Goal: Communication & Community: Participate in discussion

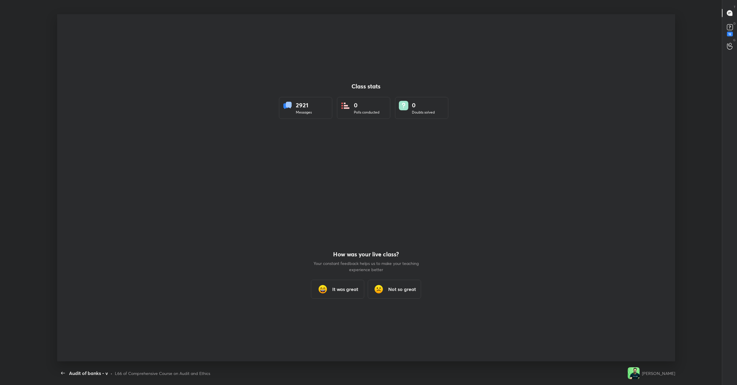
scroll to position [2, 0]
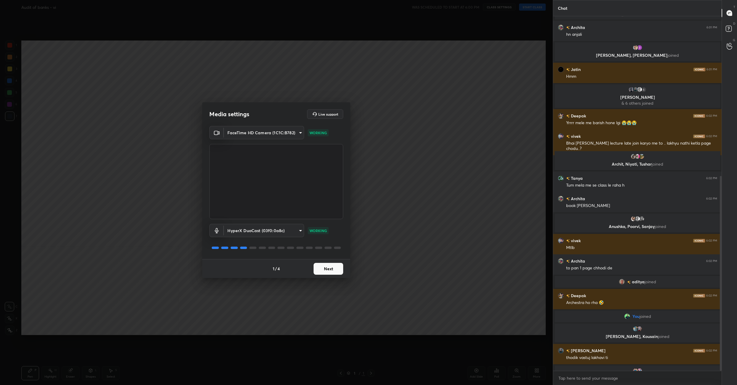
scroll to position [291, 0]
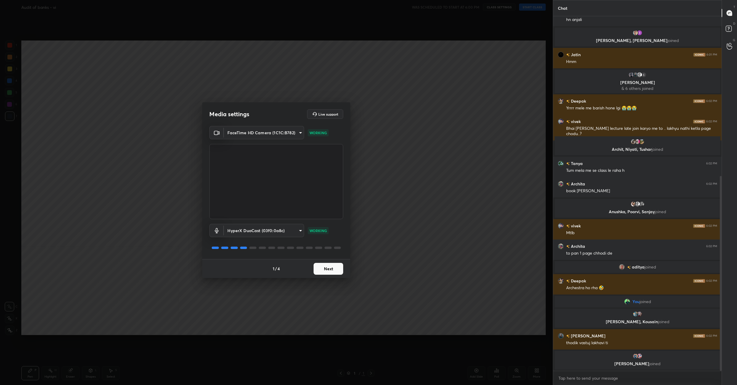
click at [324, 262] on div "1 / 4 Next" at bounding box center [276, 268] width 148 height 19
click at [318, 265] on button "Next" at bounding box center [328, 269] width 30 height 12
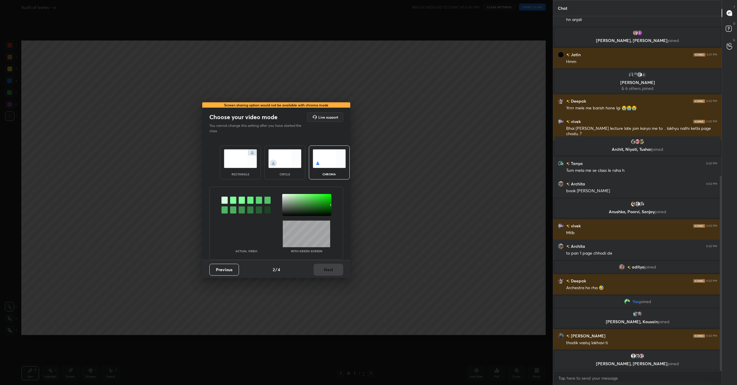
click at [248, 163] on img at bounding box center [240, 158] width 33 height 19
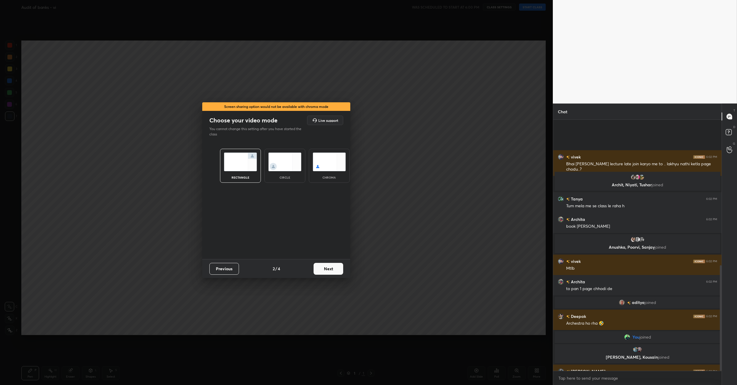
scroll to position [347, 0]
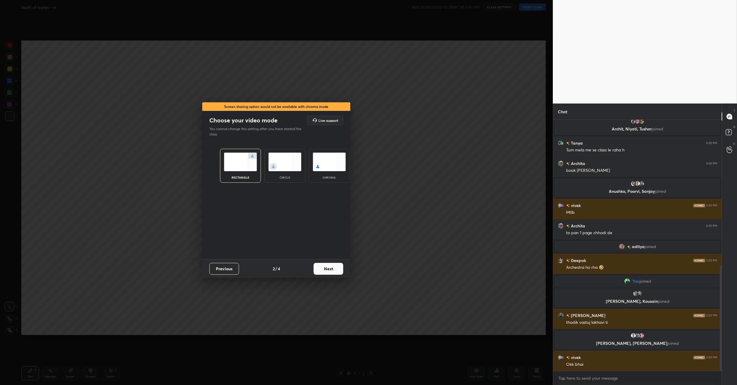
click at [335, 266] on button "Next" at bounding box center [328, 269] width 30 height 12
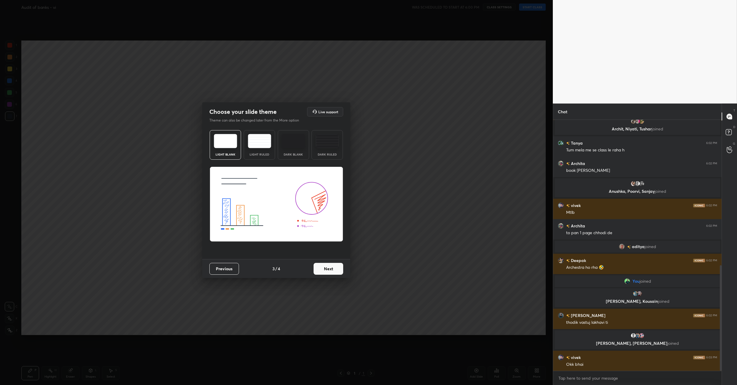
click at [335, 266] on button "Next" at bounding box center [328, 269] width 30 height 12
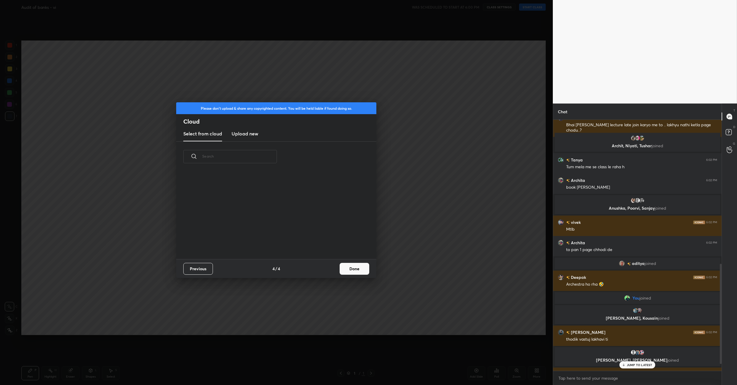
scroll to position [361, 0]
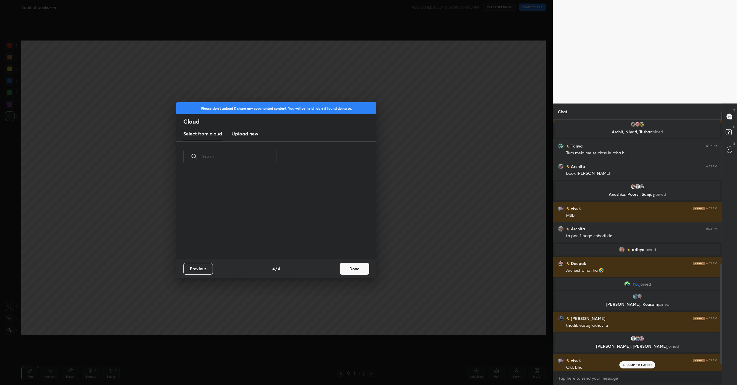
drag, startPoint x: 353, startPoint y: 267, endPoint x: 350, endPoint y: 264, distance: 4.6
click at [353, 267] on button "Done" at bounding box center [355, 269] width 30 height 12
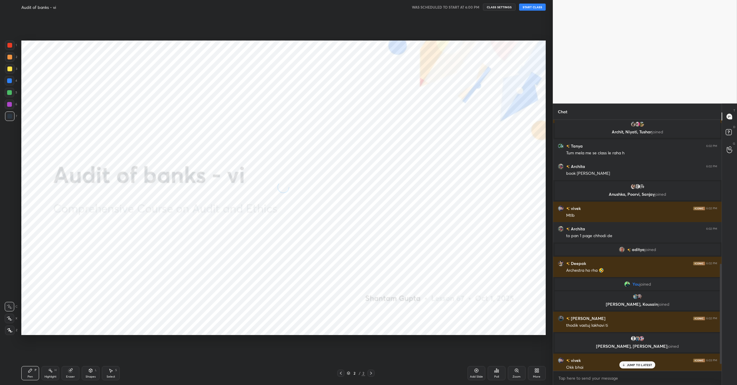
click at [533, 377] on div "More" at bounding box center [537, 373] width 18 height 14
click at [501, 311] on icon at bounding box center [503, 309] width 5 height 5
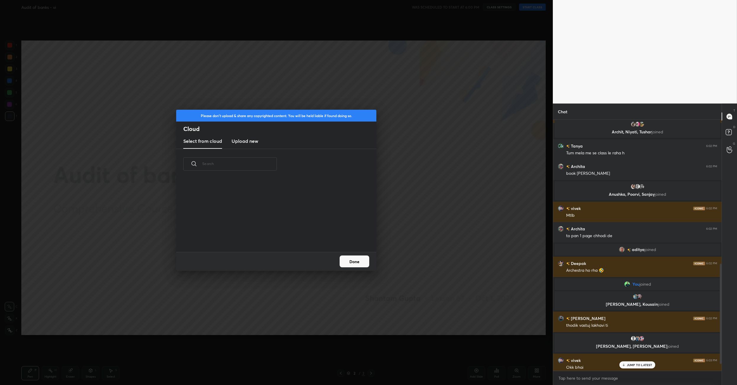
scroll to position [2, 3]
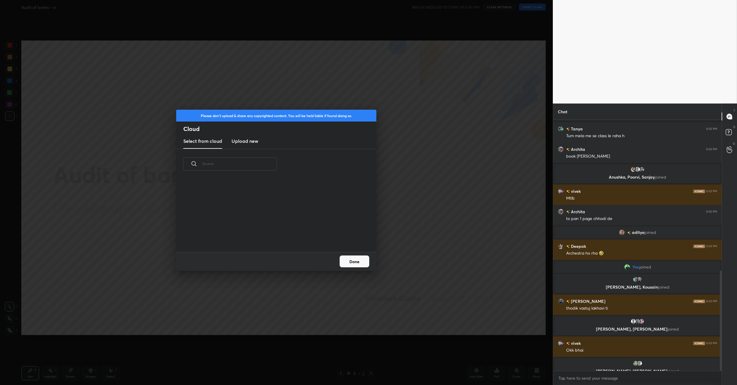
click at [251, 142] on h3 "Upload new" at bounding box center [244, 141] width 27 height 7
click at [276, 234] on label "Browse" at bounding box center [276, 235] width 26 height 9
click at [263, 234] on input "Browse" at bounding box center [263, 235] width 0 height 9
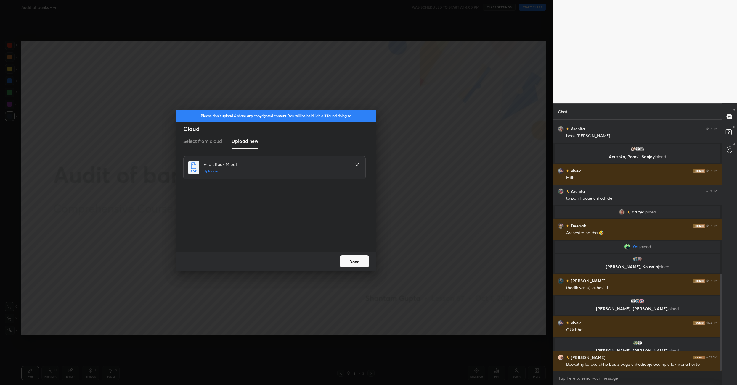
click at [349, 259] on button "Done" at bounding box center [355, 262] width 30 height 12
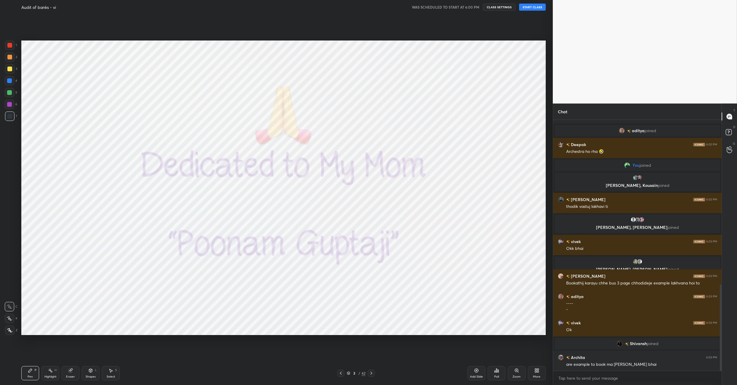
click at [531, 7] on button "START CLASS" at bounding box center [532, 7] width 27 height 7
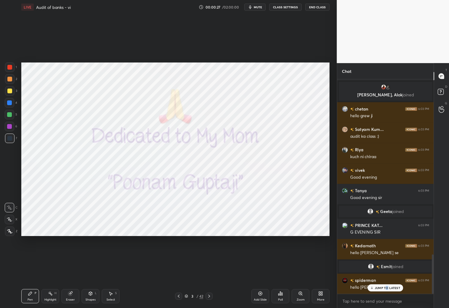
click at [388, 289] on p "JUMP TO LATEST" at bounding box center [387, 288] width 25 height 4
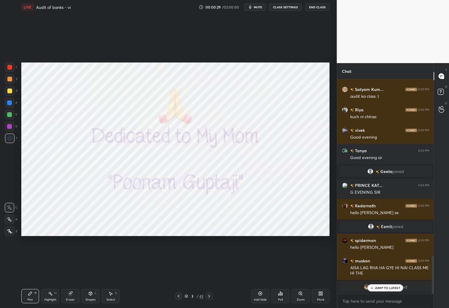
click at [392, 286] on p "JUMP TO LATEST" at bounding box center [387, 288] width 25 height 4
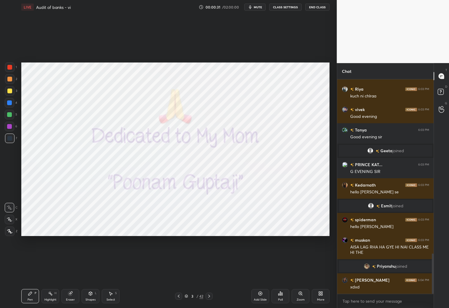
drag, startPoint x: 186, startPoint y: 295, endPoint x: 189, endPoint y: 290, distance: 6.0
click at [186, 295] on icon at bounding box center [187, 296] width 4 height 4
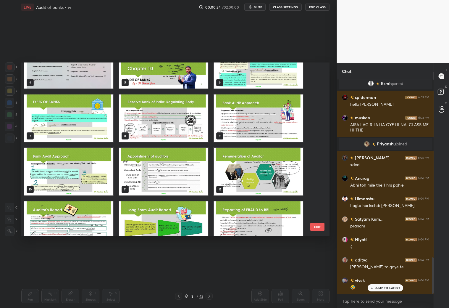
drag, startPoint x: 320, startPoint y: 95, endPoint x: 317, endPoint y: 111, distance: 16.3
click at [317, 115] on div "4 5 6 7 8 9 10 11 12 13 14 15 16 17 18 EXIT" at bounding box center [175, 148] width 308 height 173
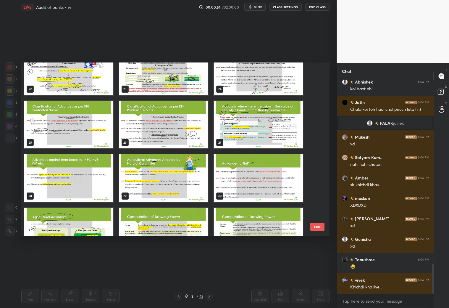
click at [189, 137] on img "grid" at bounding box center [163, 124] width 89 height 47
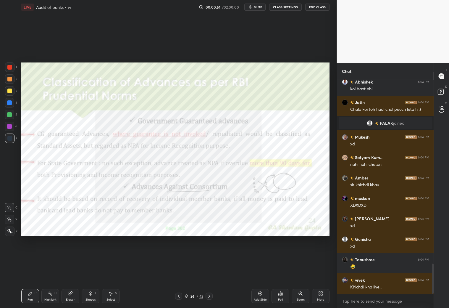
click at [190, 137] on img "grid" at bounding box center [163, 124] width 89 height 47
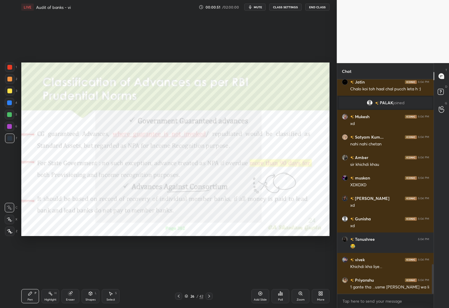
click at [189, 137] on img "grid" at bounding box center [163, 124] width 89 height 47
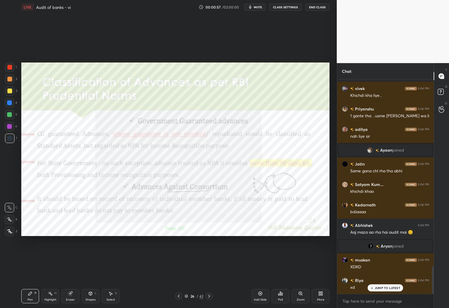
click at [177, 296] on icon at bounding box center [178, 296] width 5 height 5
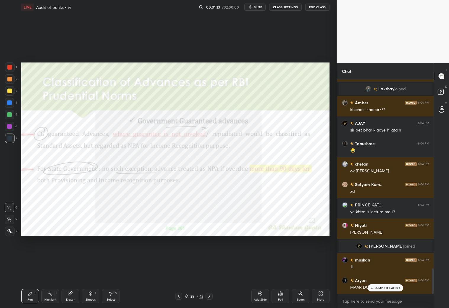
click at [212, 296] on div at bounding box center [209, 295] width 7 height 7
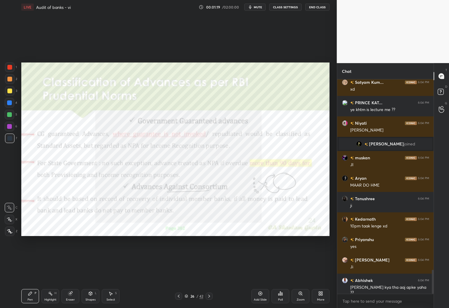
click at [208, 295] on icon at bounding box center [209, 296] width 5 height 5
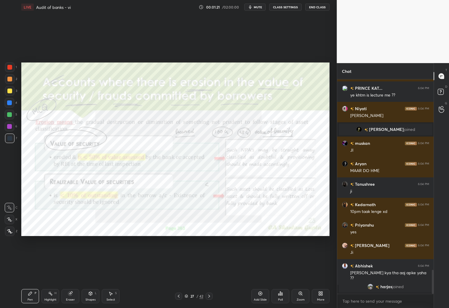
click at [180, 296] on icon at bounding box center [178, 296] width 5 height 5
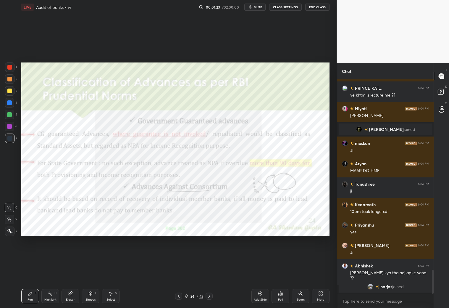
click at [261, 298] on div "Add Slide" at bounding box center [260, 299] width 13 height 3
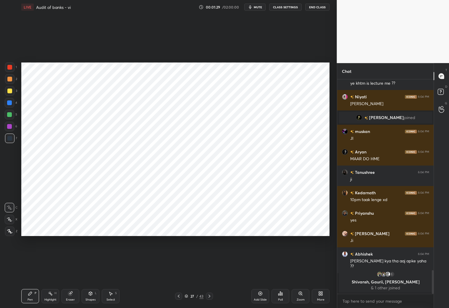
click at [11, 80] on div at bounding box center [9, 79] width 5 height 5
click at [11, 139] on div at bounding box center [9, 138] width 5 height 5
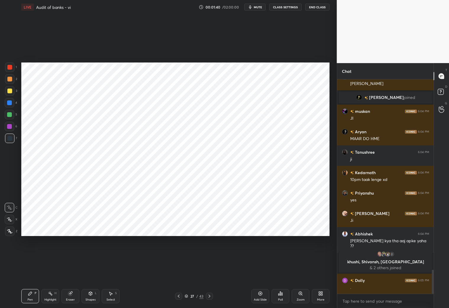
click at [10, 104] on div at bounding box center [9, 102] width 5 height 5
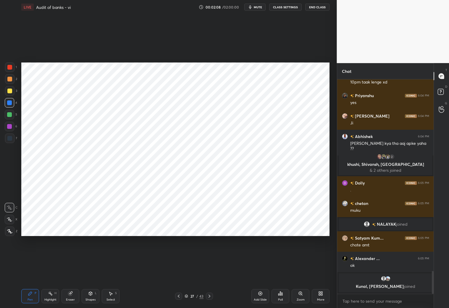
scroll to position [1803, 0]
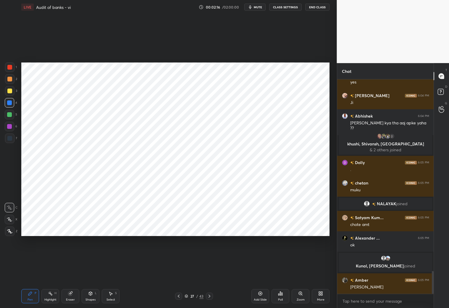
click at [9, 126] on div at bounding box center [9, 126] width 5 height 5
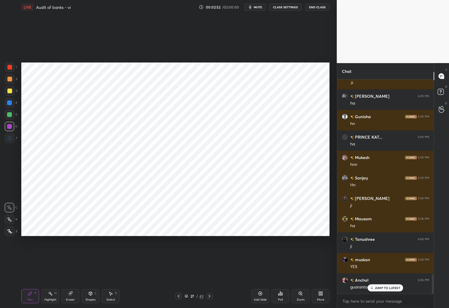
scroll to position [2144, 0]
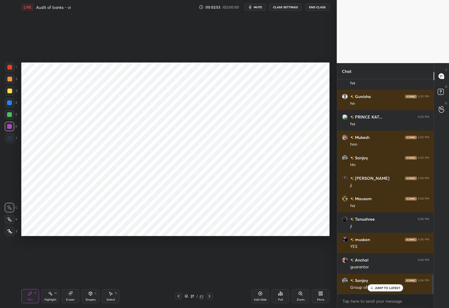
click at [13, 100] on div at bounding box center [9, 102] width 9 height 9
click at [12, 69] on div at bounding box center [9, 66] width 9 height 9
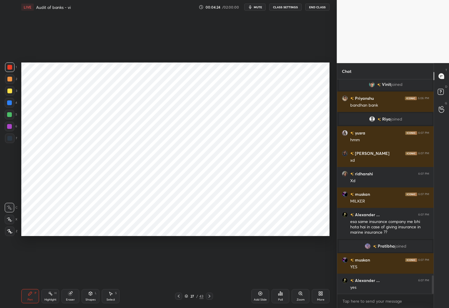
scroll to position [2278, 0]
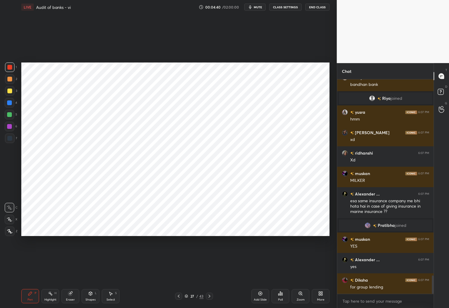
click at [10, 118] on div at bounding box center [9, 114] width 9 height 9
click at [9, 128] on div at bounding box center [9, 126] width 9 height 9
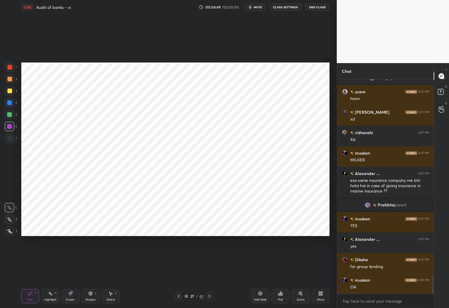
click at [11, 116] on div at bounding box center [9, 114] width 5 height 5
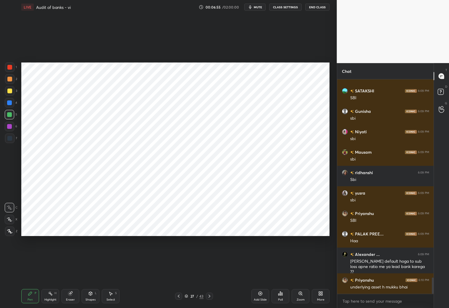
scroll to position [2602, 0]
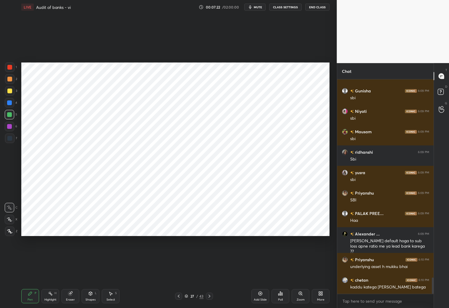
click at [316, 298] on div "More" at bounding box center [321, 296] width 18 height 14
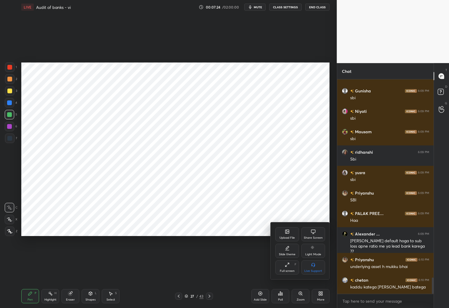
click at [290, 233] on div "Upload File" at bounding box center [288, 234] width 24 height 14
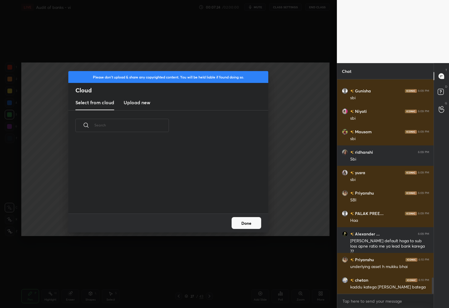
scroll to position [2, 3]
drag, startPoint x: 153, startPoint y: 106, endPoint x: 149, endPoint y: 106, distance: 4.7
click at [151, 106] on div "Select from cloud Upload new" at bounding box center [168, 102] width 200 height 15
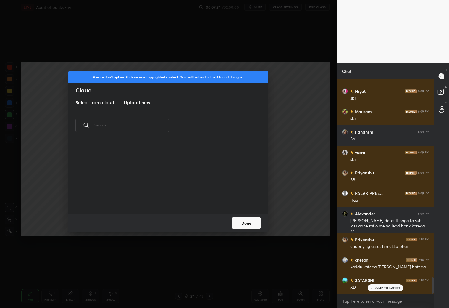
scroll to position [2, 2]
click at [147, 106] on new "Upload new" at bounding box center [137, 102] width 27 height 15
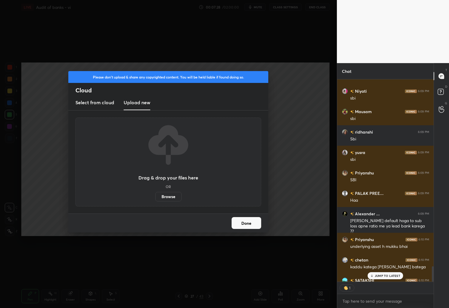
scroll to position [2716, 0]
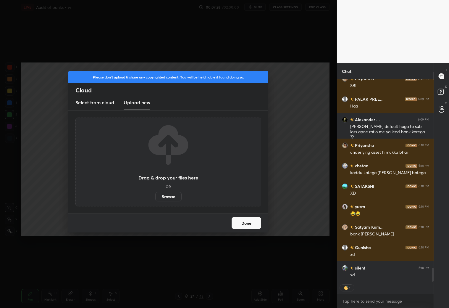
click at [177, 200] on label "Browse" at bounding box center [168, 196] width 26 height 9
click at [155, 200] on input "Browse" at bounding box center [155, 196] width 0 height 9
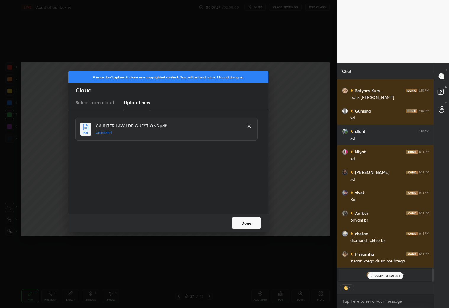
scroll to position [2841, 0]
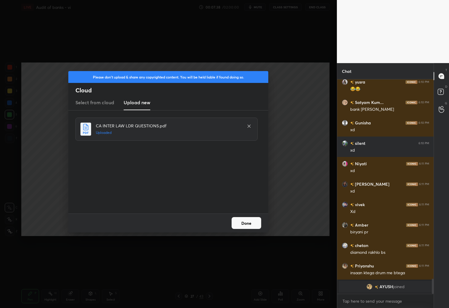
click at [248, 226] on button "Done" at bounding box center [247, 223] width 30 height 12
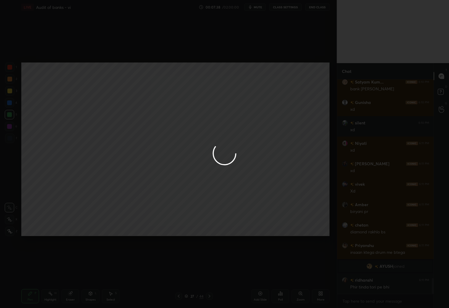
scroll to position [2721, 0]
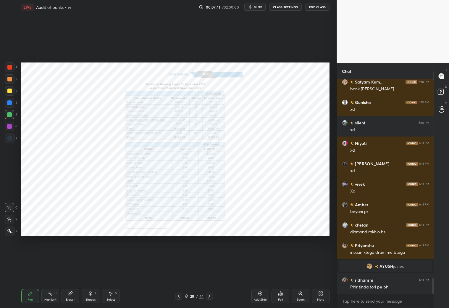
click at [301, 297] on div "Zoom" at bounding box center [301, 296] width 18 height 14
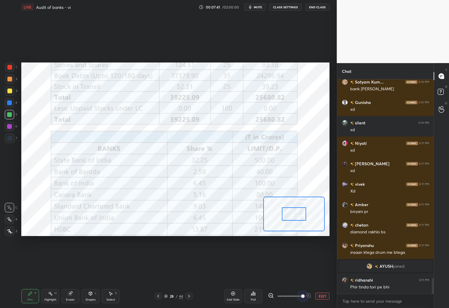
click at [302, 296] on span at bounding box center [290, 296] width 25 height 9
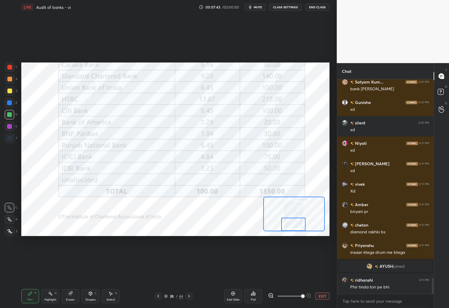
drag, startPoint x: 288, startPoint y: 210, endPoint x: 284, endPoint y: 223, distance: 12.7
click at [288, 220] on div at bounding box center [294, 224] width 24 height 13
click at [320, 297] on button "EXIT" at bounding box center [323, 295] width 14 height 7
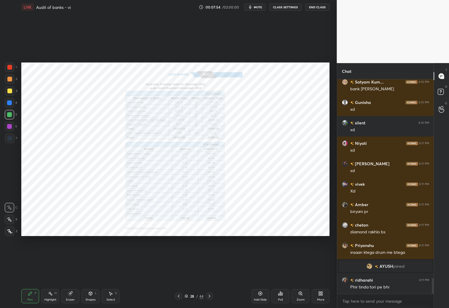
click at [298, 298] on div "Zoom" at bounding box center [301, 299] width 8 height 3
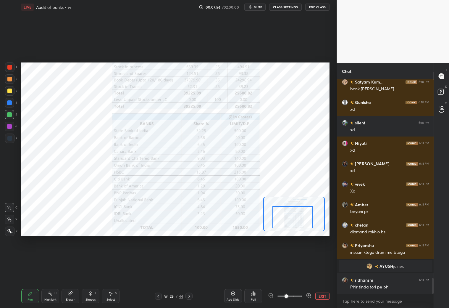
drag, startPoint x: 291, startPoint y: 223, endPoint x: 290, endPoint y: 227, distance: 4.7
click at [290, 227] on div at bounding box center [293, 217] width 40 height 22
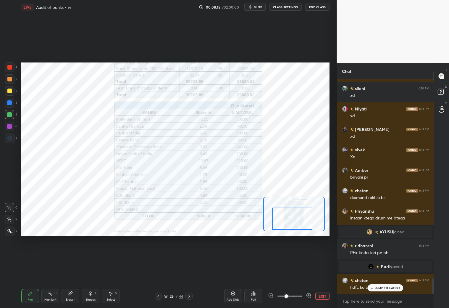
scroll to position [2770, 0]
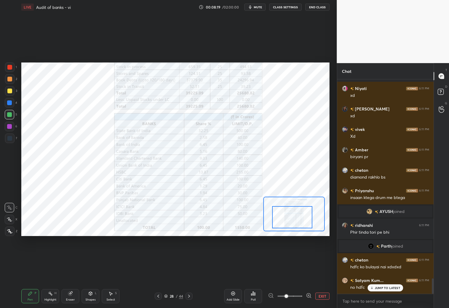
drag, startPoint x: 303, startPoint y: 220, endPoint x: 305, endPoint y: 214, distance: 5.6
click at [305, 215] on div at bounding box center [292, 217] width 40 height 22
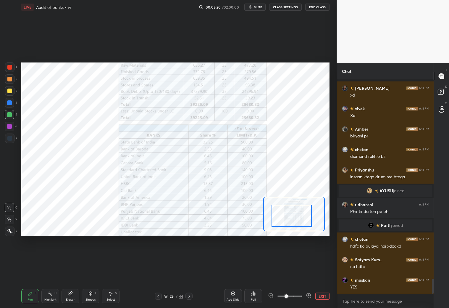
scroll to position [2831, 0]
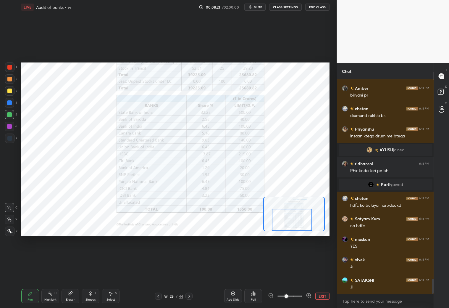
drag, startPoint x: 312, startPoint y: 209, endPoint x: 312, endPoint y: 217, distance: 8.0
click at [311, 218] on div at bounding box center [292, 220] width 40 height 22
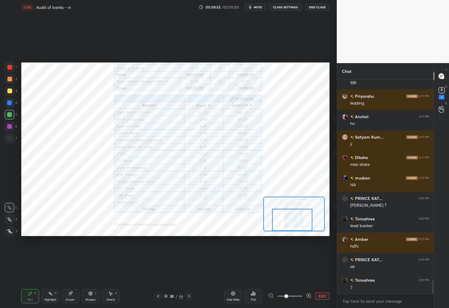
scroll to position [3142, 0]
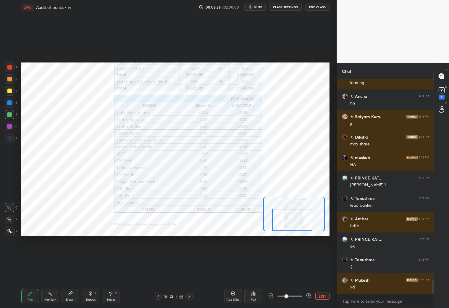
click at [313, 296] on div "EXIT" at bounding box center [299, 295] width 62 height 7
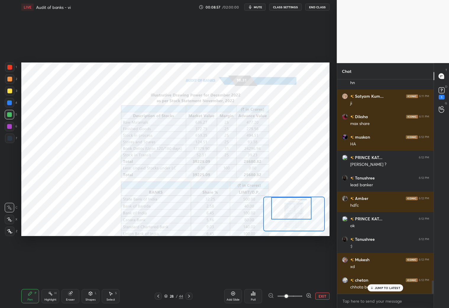
drag, startPoint x: 305, startPoint y: 219, endPoint x: 304, endPoint y: 207, distance: 12.8
click at [304, 207] on div at bounding box center [291, 208] width 40 height 22
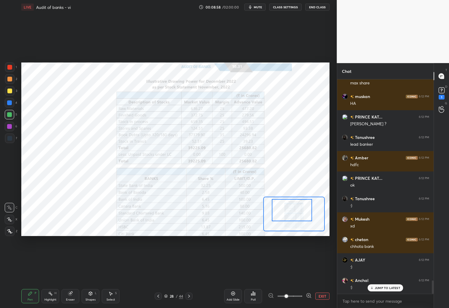
click at [310, 212] on div at bounding box center [292, 210] width 40 height 22
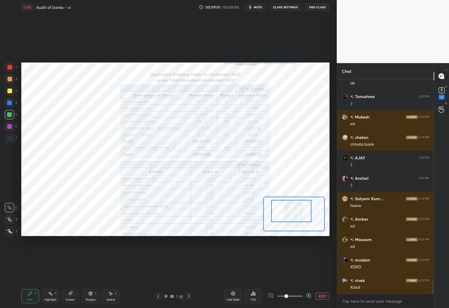
scroll to position [3326, 0]
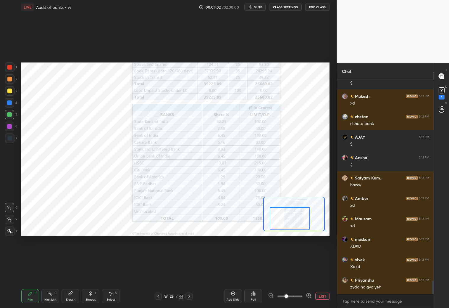
drag, startPoint x: 295, startPoint y: 211, endPoint x: 295, endPoint y: 219, distance: 8.6
click at [295, 220] on div at bounding box center [290, 218] width 40 height 22
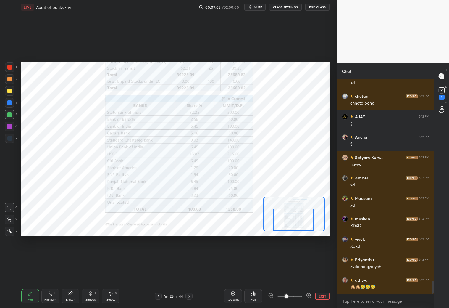
click at [297, 218] on div at bounding box center [294, 220] width 40 height 22
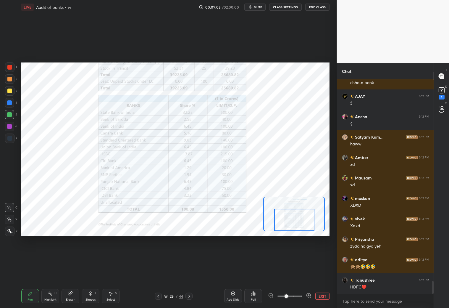
scroll to position [3387, 0]
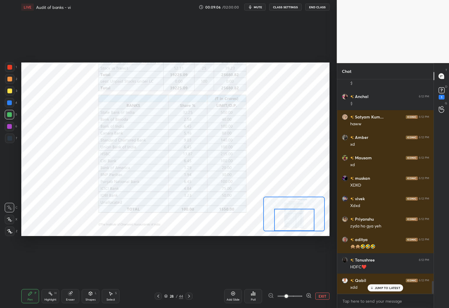
click at [377, 288] on p "JUMP TO LATEST" at bounding box center [387, 288] width 25 height 4
click at [192, 295] on div at bounding box center [189, 295] width 7 height 7
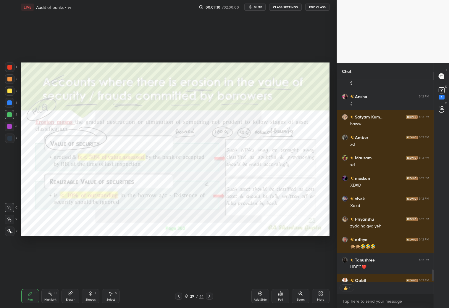
scroll to position [3420, 0]
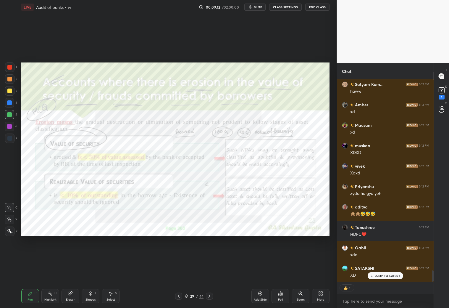
click at [178, 295] on icon at bounding box center [178, 296] width 5 height 5
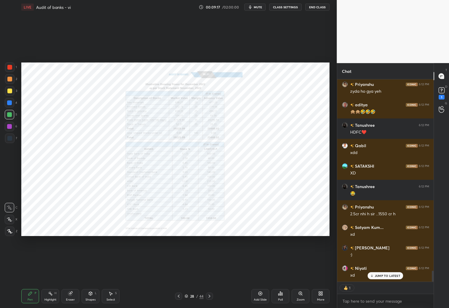
scroll to position [3510, 0]
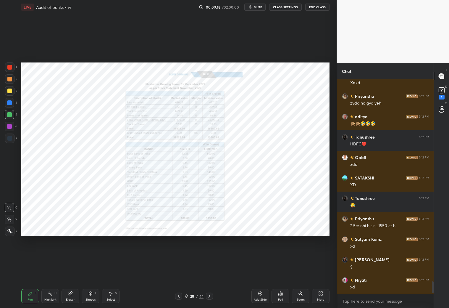
click at [176, 296] on div at bounding box center [178, 295] width 7 height 7
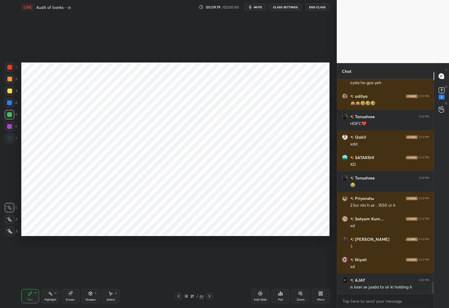
click at [178, 295] on icon at bounding box center [178, 296] width 5 height 5
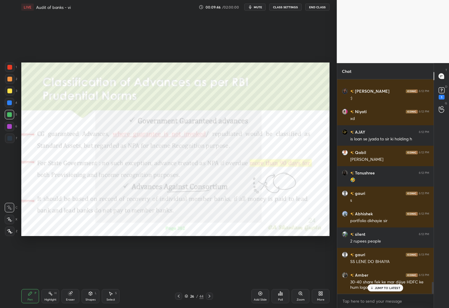
scroll to position [3699, 0]
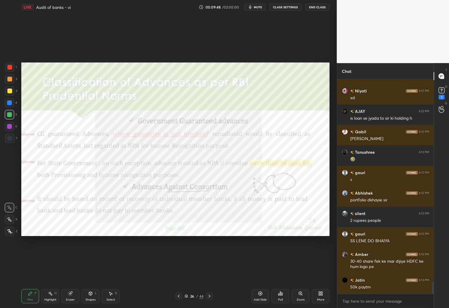
click at [12, 67] on div at bounding box center [9, 67] width 5 height 5
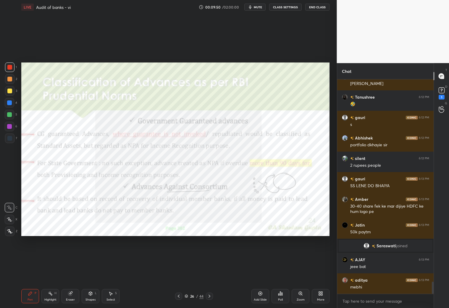
click at [12, 222] on div at bounding box center [9, 219] width 9 height 9
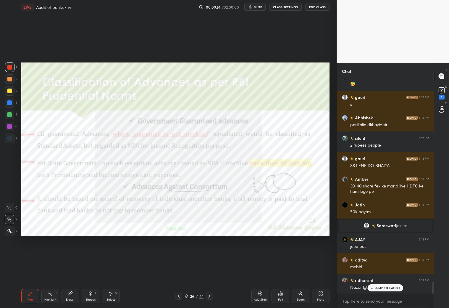
scroll to position [3566, 0]
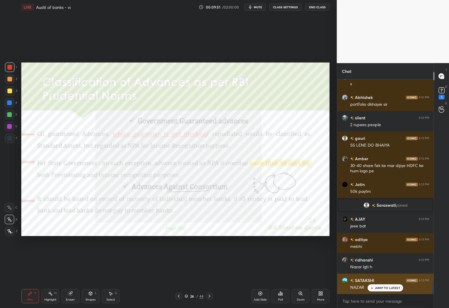
click at [378, 287] on p "JUMP TO LATEST" at bounding box center [387, 288] width 25 height 4
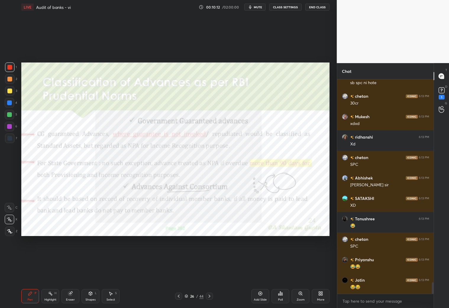
scroll to position [3829, 0]
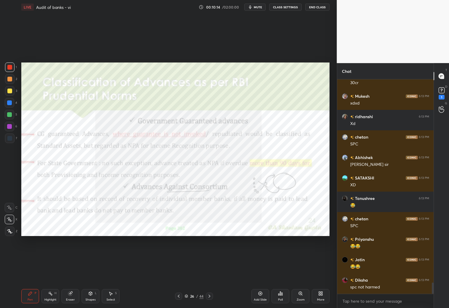
click at [72, 293] on icon at bounding box center [70, 293] width 5 height 5
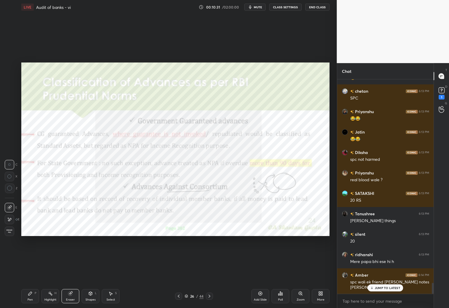
scroll to position [3983, 0]
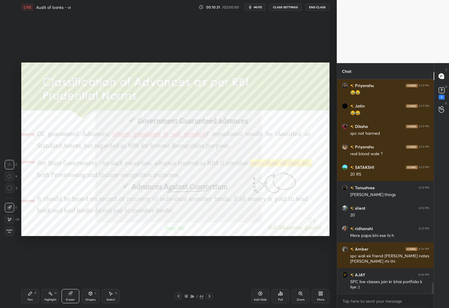
click at [30, 295] on div "Pen P" at bounding box center [30, 296] width 18 height 14
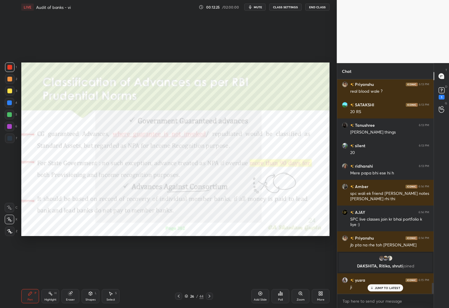
scroll to position [3923, 0]
click at [383, 288] on p "JUMP TO LATEST" at bounding box center [387, 288] width 25 height 4
click at [210, 295] on icon at bounding box center [209, 296] width 5 height 5
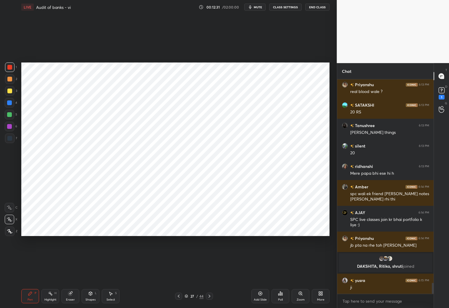
click at [210, 295] on icon at bounding box center [209, 296] width 5 height 5
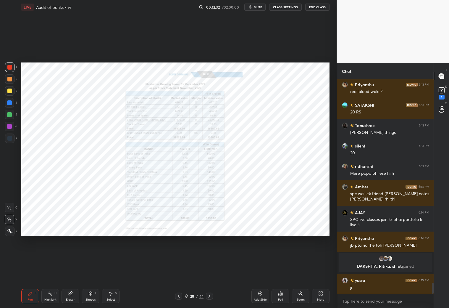
click at [210, 295] on icon at bounding box center [209, 296] width 5 height 5
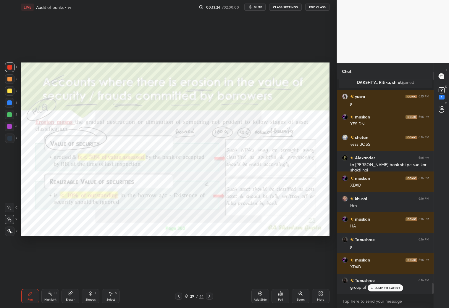
scroll to position [4127, 0]
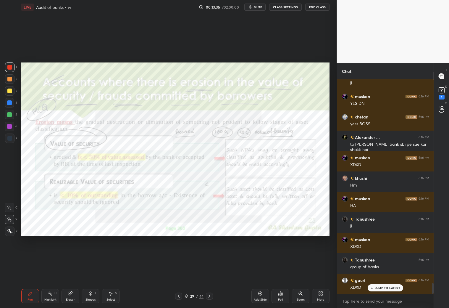
drag, startPoint x: 10, startPoint y: 139, endPoint x: 14, endPoint y: 136, distance: 5.1
click at [12, 139] on div at bounding box center [9, 138] width 5 height 5
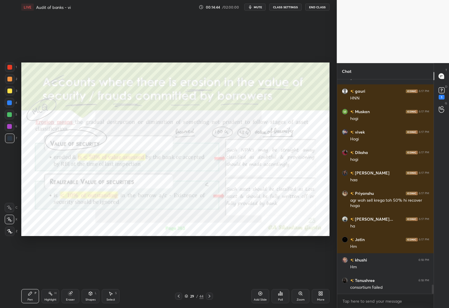
scroll to position [4725, 0]
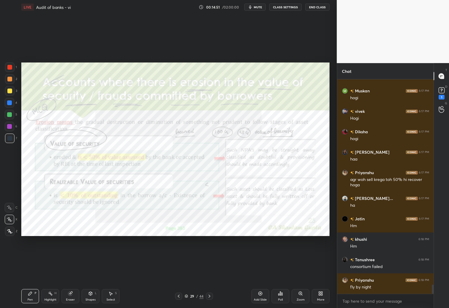
click at [75, 295] on div "Eraser" at bounding box center [71, 296] width 18 height 14
drag, startPoint x: 30, startPoint y: 297, endPoint x: 33, endPoint y: 294, distance: 3.6
click at [32, 296] on div "Pen P" at bounding box center [30, 296] width 18 height 14
drag, startPoint x: 93, startPoint y: 295, endPoint x: 103, endPoint y: 287, distance: 13.3
click at [94, 296] on div "Shapes L" at bounding box center [91, 296] width 18 height 14
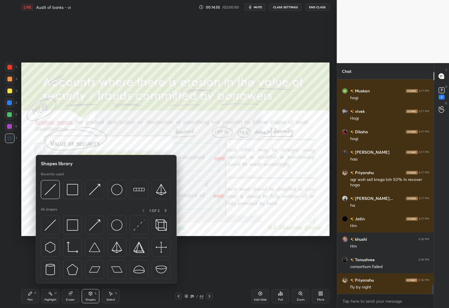
scroll to position [4745, 0]
drag, startPoint x: 30, startPoint y: 263, endPoint x: 34, endPoint y: 262, distance: 4.5
click at [30, 263] on div "Setting up your live class Poll for secs No correct answer Start poll" at bounding box center [175, 149] width 313 height 270
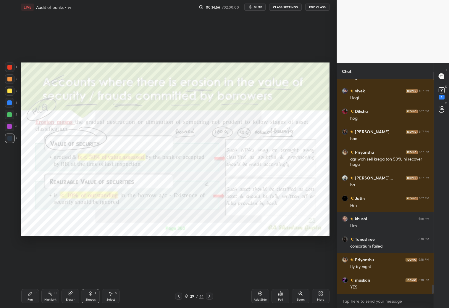
click at [73, 297] on div "Eraser" at bounding box center [71, 296] width 18 height 14
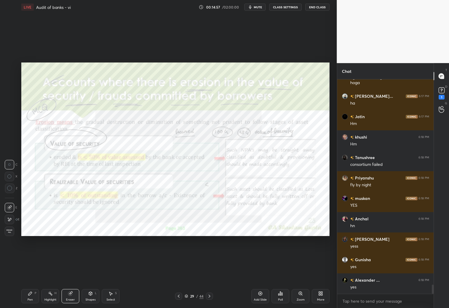
scroll to position [4908, 0]
click at [29, 296] on div "Pen P" at bounding box center [30, 296] width 18 height 14
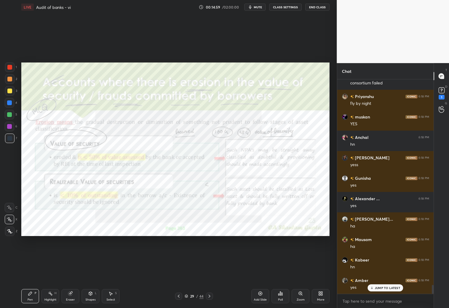
scroll to position [4970, 0]
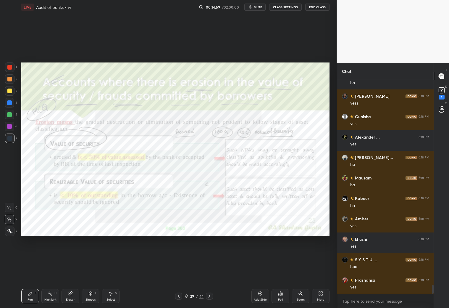
click at [11, 68] on div at bounding box center [9, 67] width 5 height 5
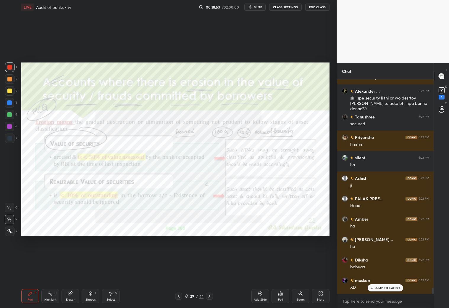
scroll to position [7718, 0]
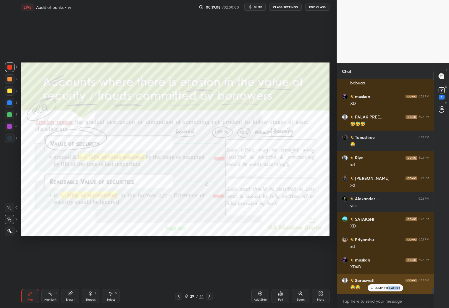
click at [388, 289] on div "JUMP TO LATEST" at bounding box center [386, 287] width 36 height 7
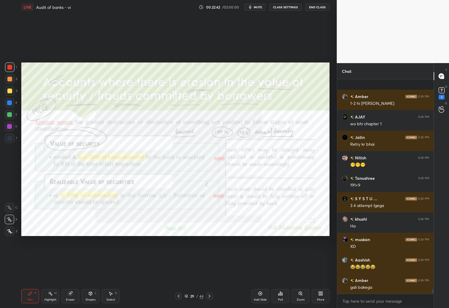
scroll to position [9415, 0]
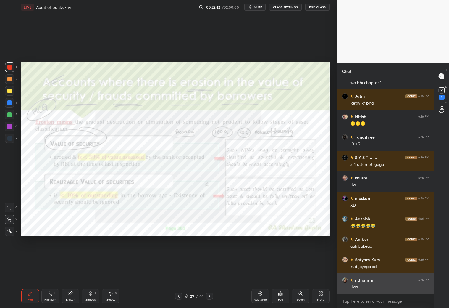
click at [379, 286] on div "Amber 6:26 PM 1-2 hi kiya h AJAY 6:26 PM wo bhi chapter 1 Jatin 6:26 PM Retry k…" at bounding box center [385, 186] width 97 height 214
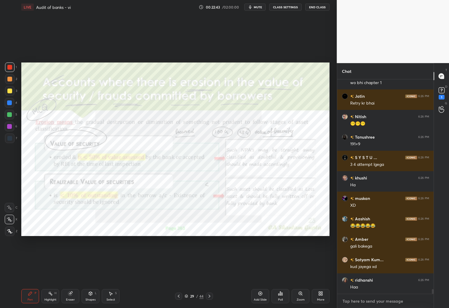
click at [357, 300] on textarea at bounding box center [385, 300] width 87 height 9
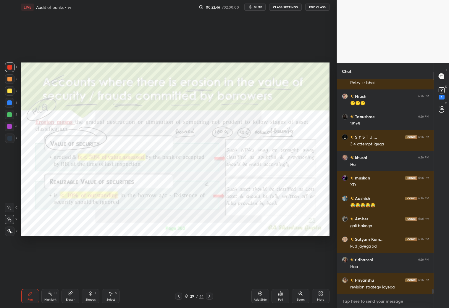
scroll to position [9456, 0]
click at [210, 297] on icon at bounding box center [209, 296] width 5 height 5
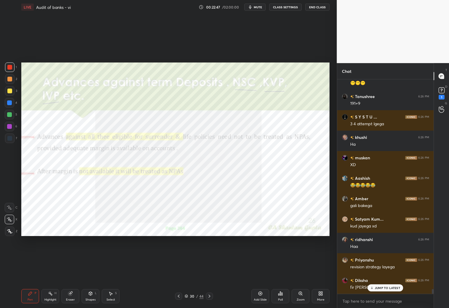
scroll to position [9522, 0]
click at [382, 288] on p "JUMP TO LATEST" at bounding box center [387, 288] width 25 height 4
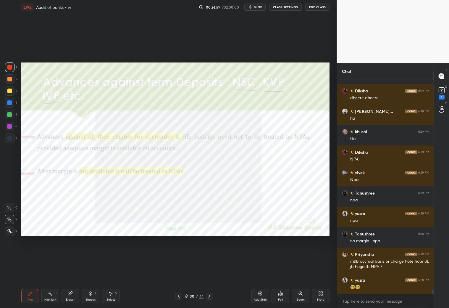
scroll to position [10846, 0]
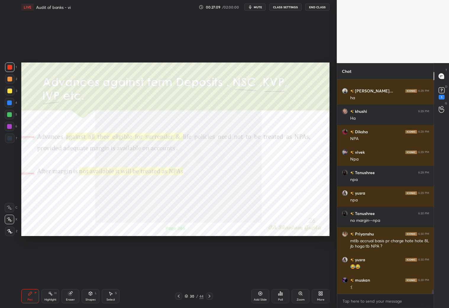
click at [8, 140] on div at bounding box center [9, 138] width 5 height 5
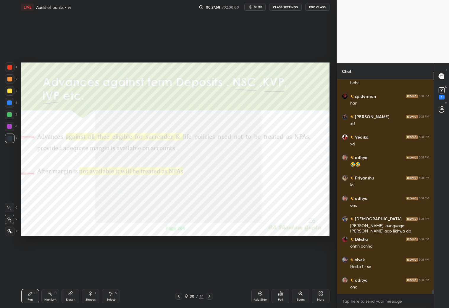
scroll to position [11459, 0]
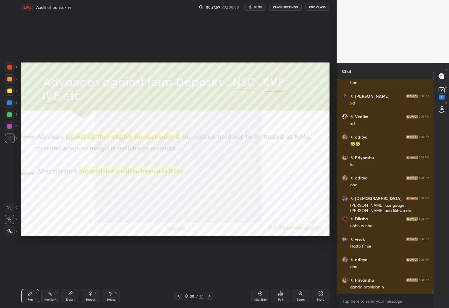
click at [255, 295] on div "Add Slide" at bounding box center [261, 296] width 18 height 14
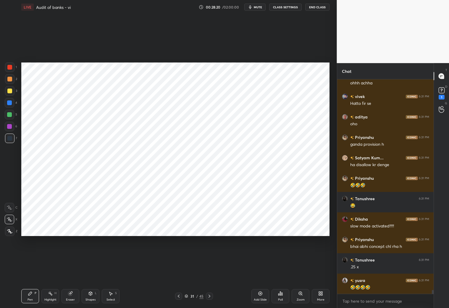
scroll to position [11622, 0]
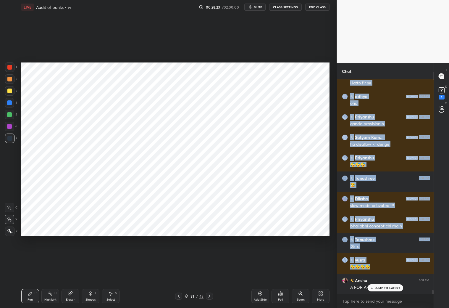
click at [382, 286] on div "Tanushree 6:31 PM yes Priyanshu 6:31 PM hehe spiderman 6:31 PM han Rishu 6:31 P…" at bounding box center [385, 186] width 97 height 214
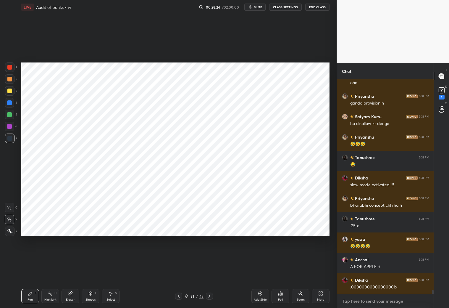
drag, startPoint x: 372, startPoint y: 300, endPoint x: 377, endPoint y: 300, distance: 4.8
click at [374, 301] on textarea at bounding box center [385, 300] width 87 height 9
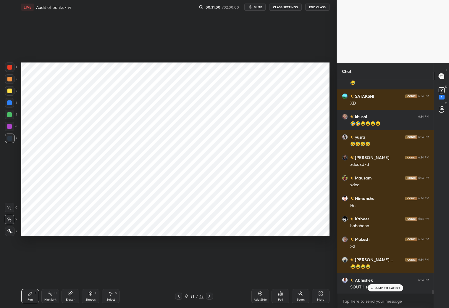
scroll to position [11312, 0]
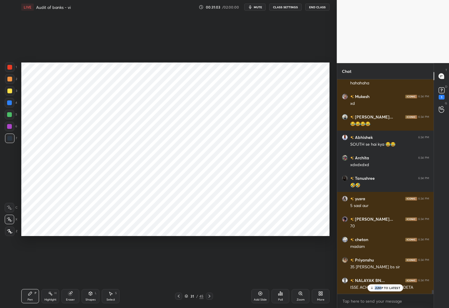
click at [381, 285] on div "JUMP TO LATEST" at bounding box center [386, 287] width 36 height 7
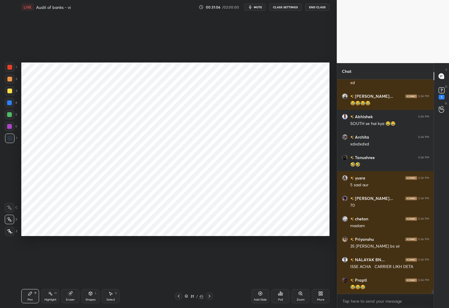
click at [209, 297] on icon at bounding box center [209, 296] width 5 height 5
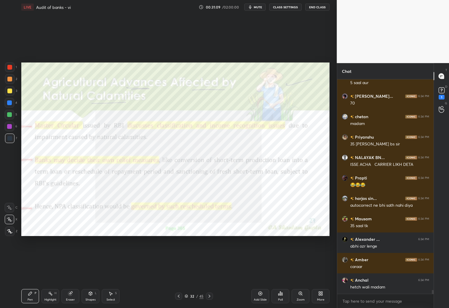
click at [180, 295] on icon at bounding box center [178, 296] width 5 height 5
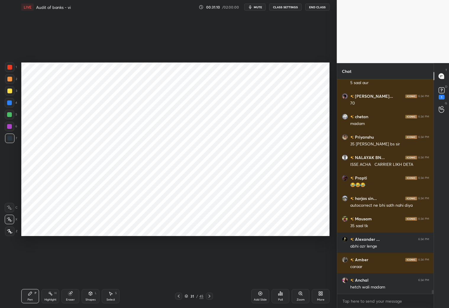
click at [180, 295] on icon at bounding box center [178, 296] width 5 height 5
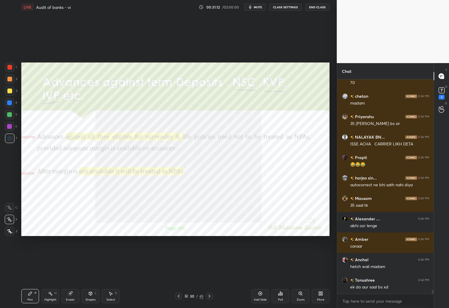
click at [210, 296] on icon at bounding box center [209, 296] width 5 height 5
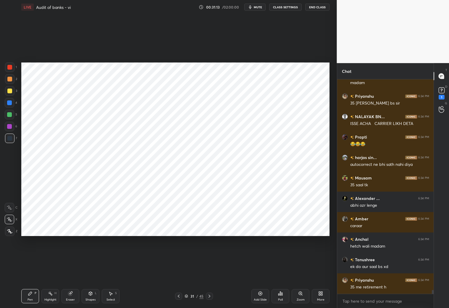
click at [211, 296] on icon at bounding box center [209, 296] width 5 height 5
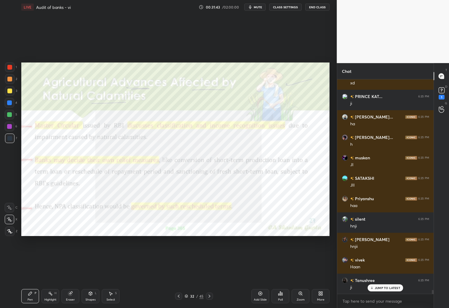
click at [318, 297] on div "More" at bounding box center [321, 296] width 18 height 14
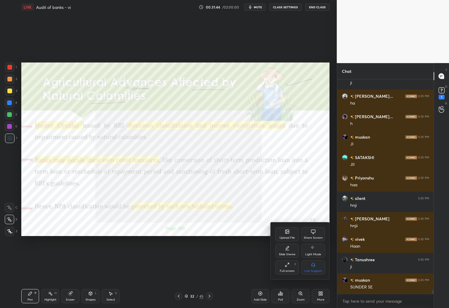
click at [289, 263] on icon at bounding box center [287, 264] width 5 height 5
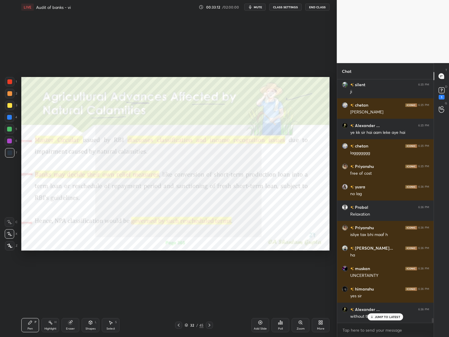
scroll to position [12610, 0]
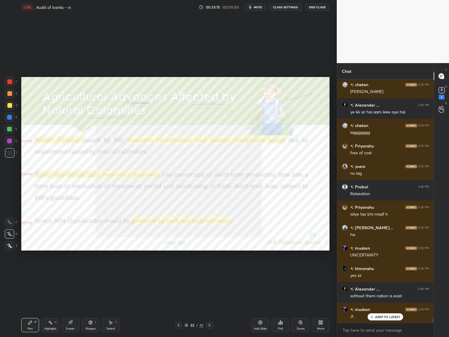
click at [209, 324] on icon at bounding box center [209, 325] width 5 height 5
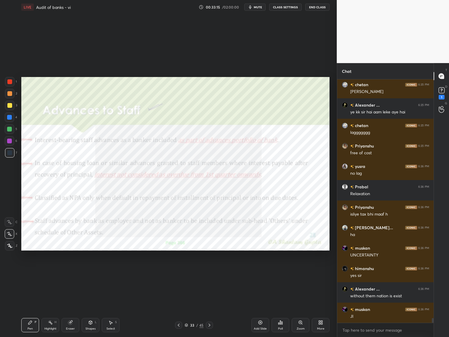
scroll to position [12631, 0]
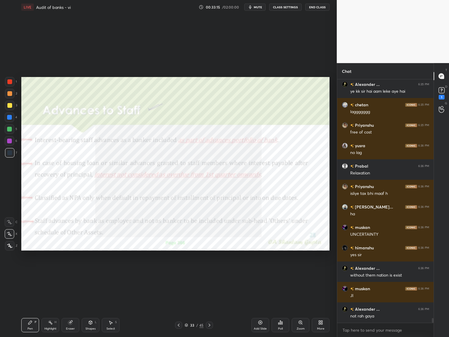
click at [208, 325] on icon at bounding box center [209, 325] width 5 height 5
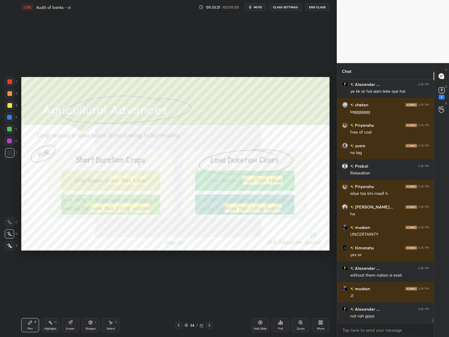
scroll to position [12651, 0]
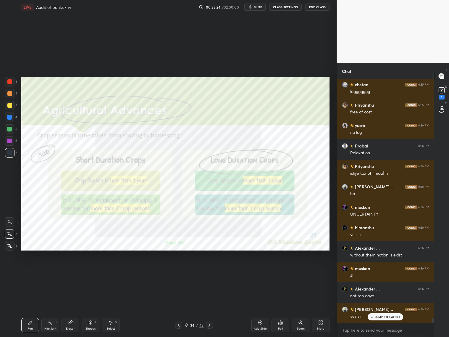
click at [179, 324] on icon at bounding box center [178, 325] width 5 height 5
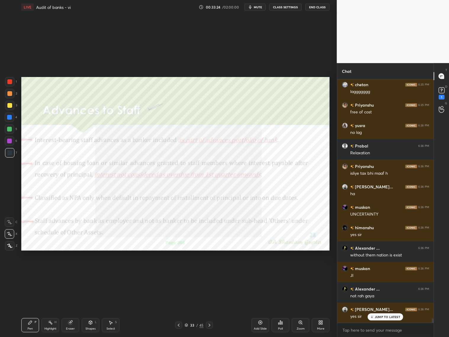
scroll to position [12671, 0]
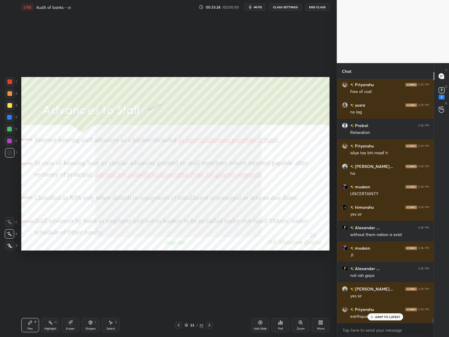
click at [180, 326] on icon at bounding box center [178, 325] width 5 height 5
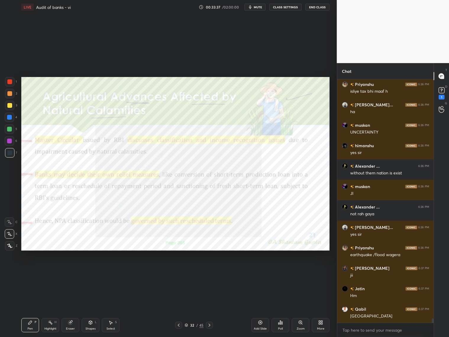
scroll to position [12753, 0]
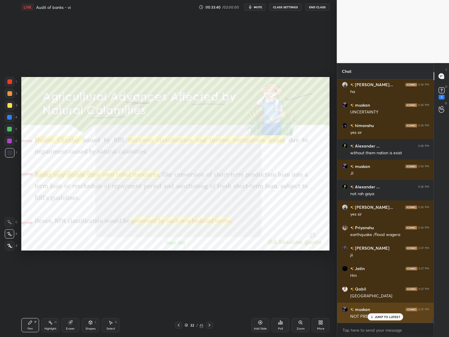
click at [380, 318] on p "JUMP TO LATEST" at bounding box center [387, 317] width 25 height 4
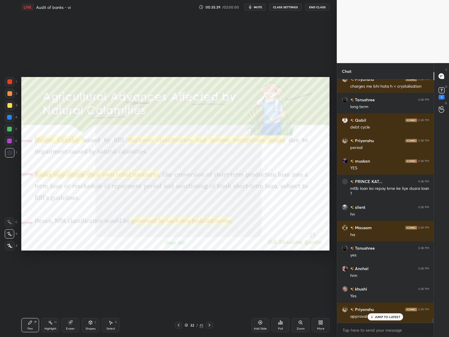
scroll to position [13187, 0]
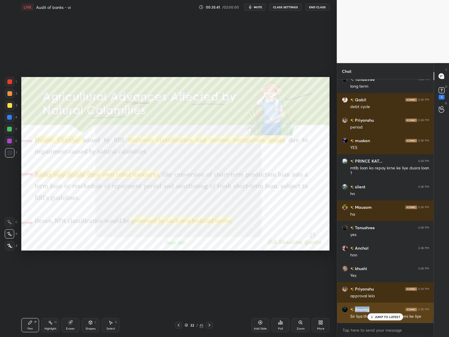
drag, startPoint x: 382, startPoint y: 306, endPoint x: 380, endPoint y: 309, distance: 3.7
click at [380, 310] on div "Anurag 6:39 PM Sir liya tha papa ne Bike ki emi ke liye" at bounding box center [385, 313] width 97 height 20
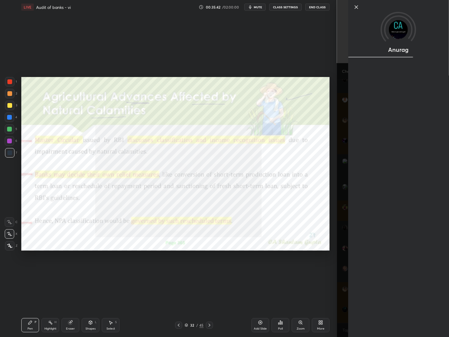
click at [378, 313] on div "Anurag" at bounding box center [393, 168] width 112 height 337
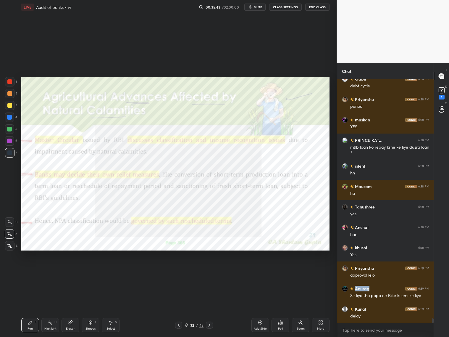
scroll to position [13239, 0]
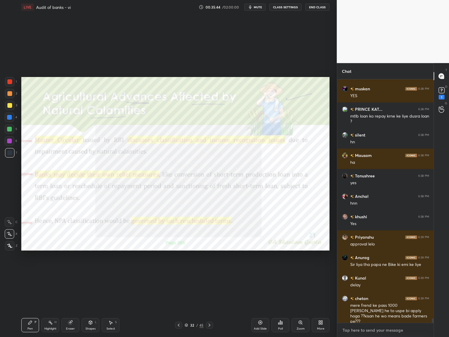
click at [381, 329] on textarea at bounding box center [385, 329] width 87 height 9
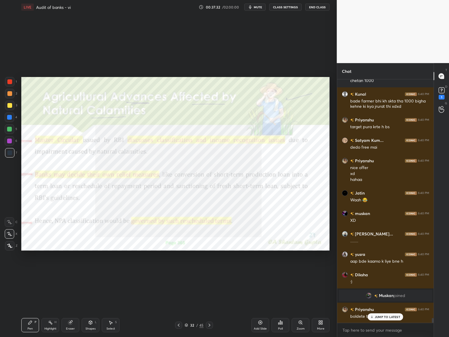
scroll to position [12508, 0]
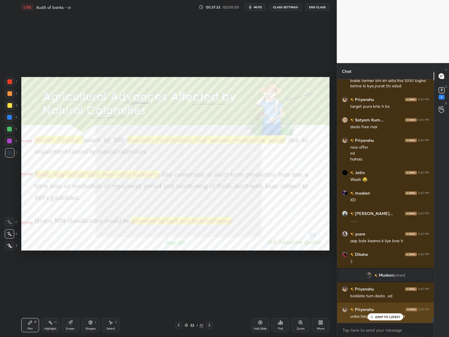
click at [381, 316] on p "JUMP TO LATEST" at bounding box center [387, 317] width 25 height 4
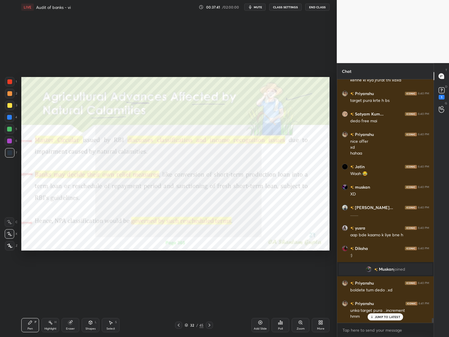
click at [210, 328] on div "Pen P Highlight H Eraser Shapes L Select S 32 / 45 Add Slide Poll Zoom More" at bounding box center [175, 325] width 308 height 24
click at [211, 324] on icon at bounding box center [209, 325] width 5 height 5
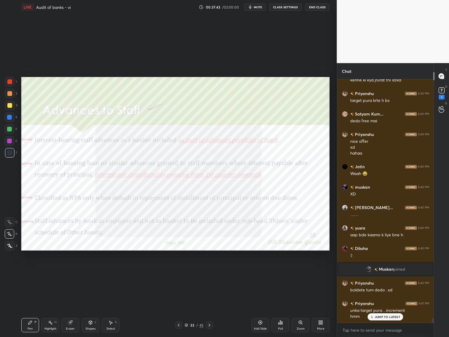
click at [209, 323] on icon at bounding box center [209, 325] width 5 height 5
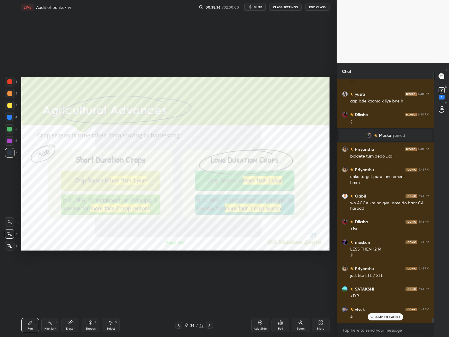
scroll to position [12668, 0]
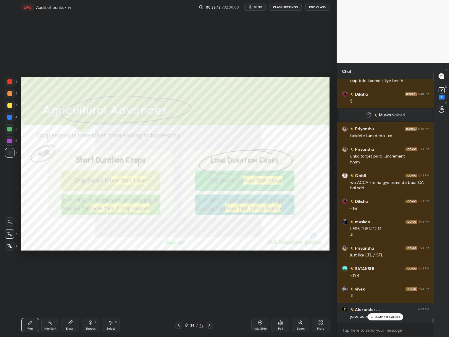
click at [379, 317] on p "JUMP TO LATEST" at bounding box center [387, 317] width 25 height 4
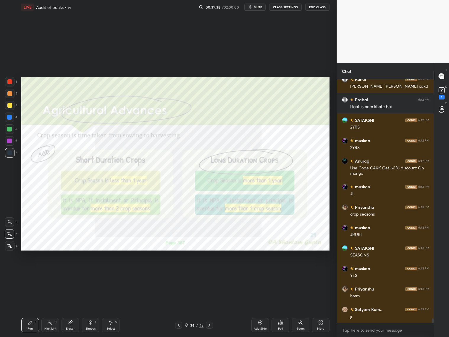
scroll to position [13307, 0]
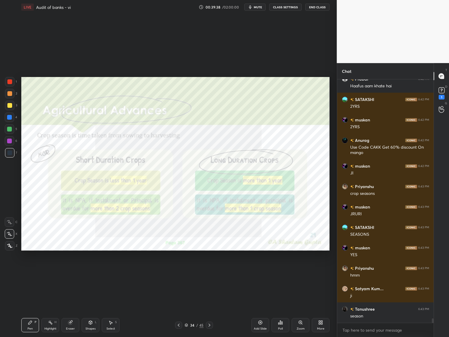
drag, startPoint x: 72, startPoint y: 325, endPoint x: 91, endPoint y: 288, distance: 41.3
click at [75, 323] on div "Eraser" at bounding box center [71, 325] width 18 height 14
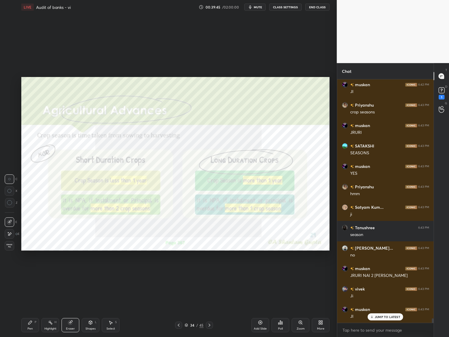
scroll to position [13409, 0]
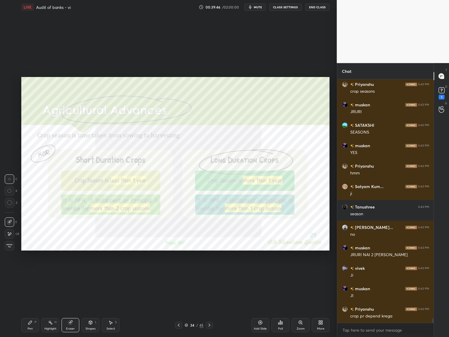
click at [28, 324] on icon at bounding box center [30, 322] width 5 height 5
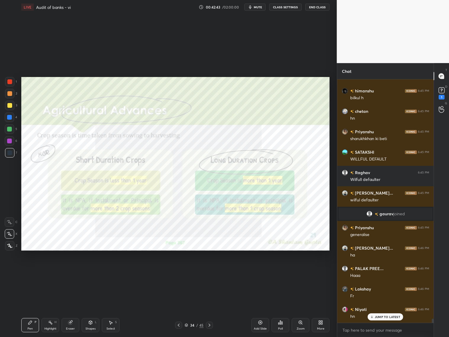
scroll to position [14313, 0]
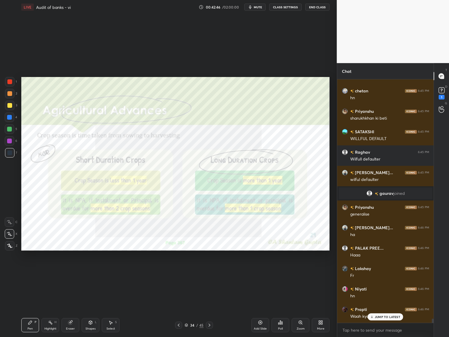
click at [210, 324] on icon at bounding box center [209, 325] width 5 height 5
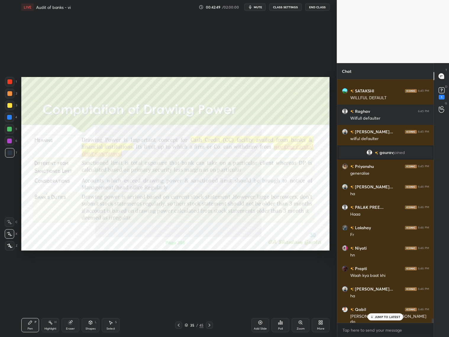
scroll to position [14374, 0]
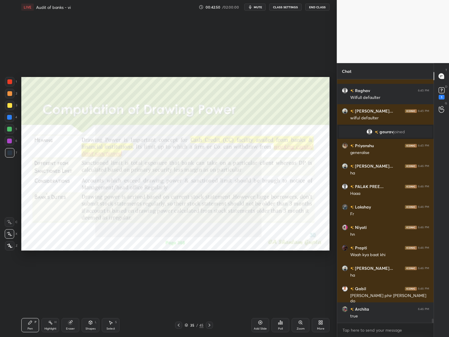
click at [178, 325] on icon at bounding box center [178, 325] width 5 height 5
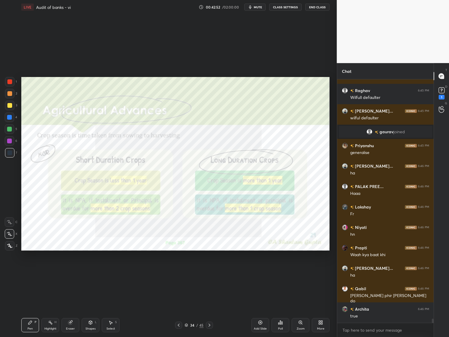
click at [263, 326] on div "Add Slide" at bounding box center [261, 325] width 18 height 14
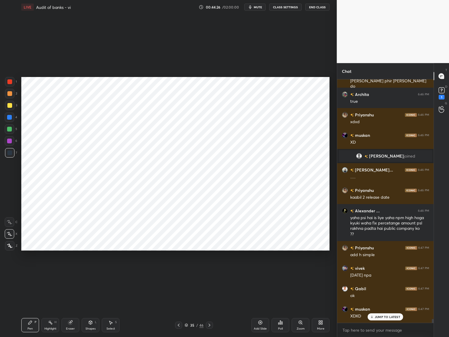
scroll to position [14609, 0]
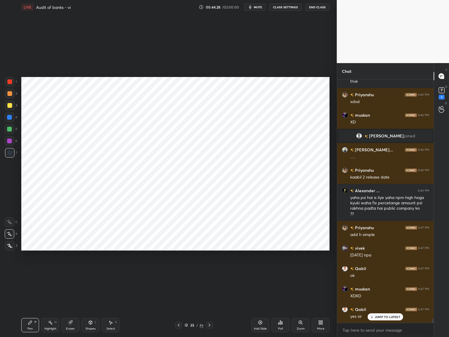
click at [381, 316] on p "JUMP TO LATEST" at bounding box center [387, 317] width 25 height 4
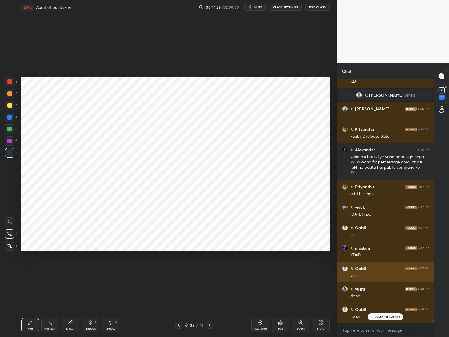
scroll to position [14670, 0]
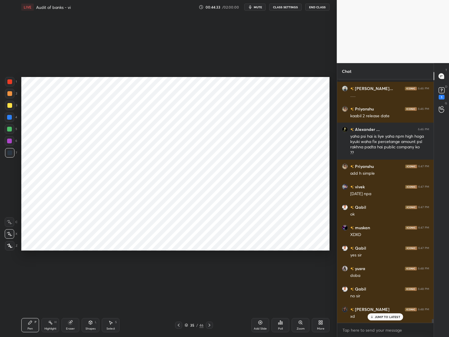
click at [177, 325] on icon at bounding box center [178, 325] width 5 height 5
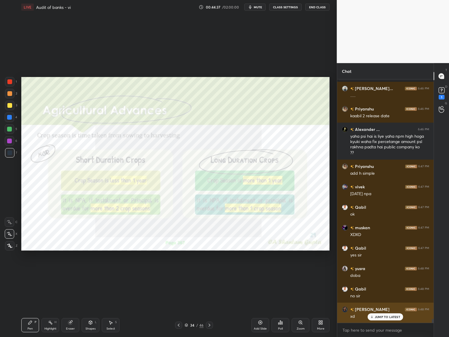
click at [375, 314] on div "JUMP TO LATEST" at bounding box center [386, 316] width 36 height 7
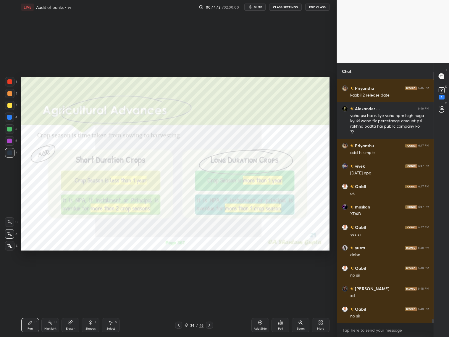
click at [208, 325] on icon at bounding box center [209, 325] width 5 height 5
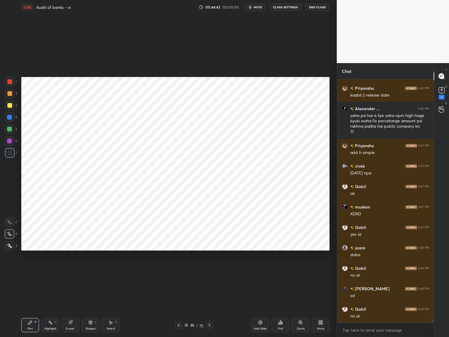
click at [180, 323] on icon at bounding box center [178, 325] width 5 height 5
click at [179, 323] on icon at bounding box center [178, 325] width 5 height 5
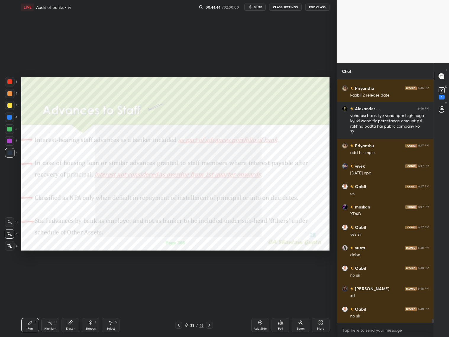
scroll to position [14711, 0]
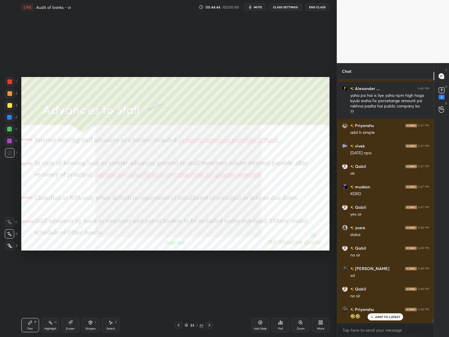
drag, startPoint x: 207, startPoint y: 322, endPoint x: 212, endPoint y: 318, distance: 6.7
click at [208, 323] on icon at bounding box center [209, 325] width 5 height 5
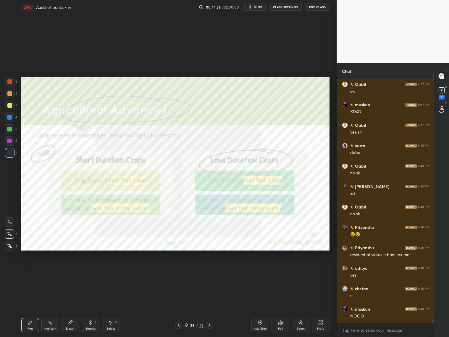
scroll to position [14813, 0]
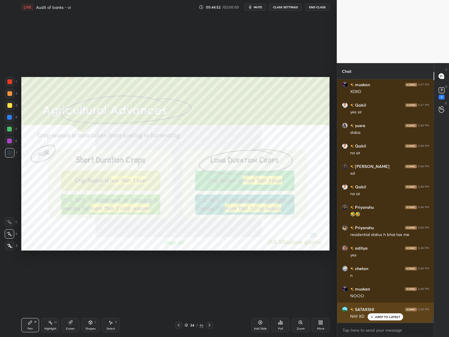
click at [383, 316] on p "JUMP TO LATEST" at bounding box center [387, 317] width 25 height 4
click at [177, 324] on div at bounding box center [178, 324] width 7 height 7
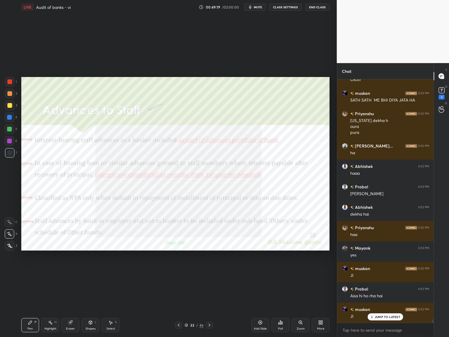
scroll to position [16855, 0]
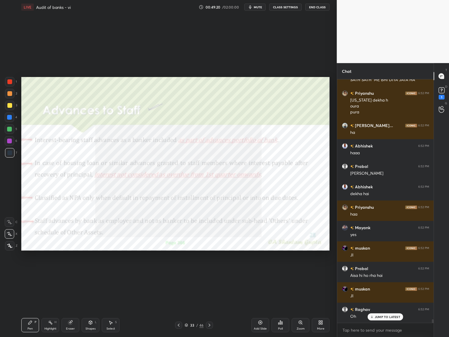
click at [11, 82] on div at bounding box center [9, 81] width 5 height 5
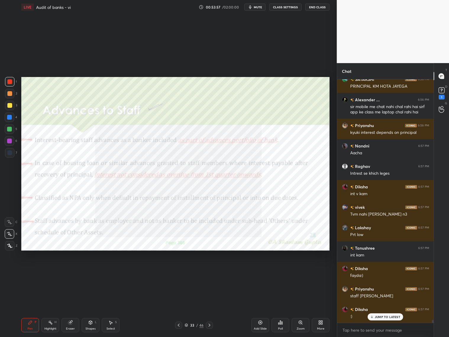
scroll to position [19089, 0]
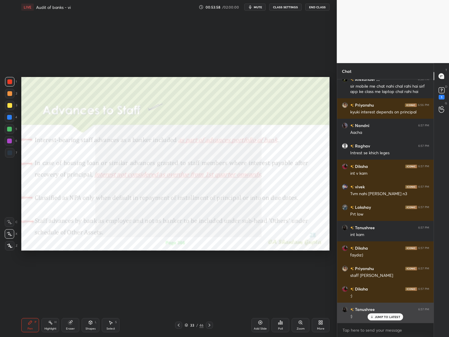
drag, startPoint x: 386, startPoint y: 318, endPoint x: 392, endPoint y: 317, distance: 6.2
click at [390, 317] on p "JUMP TO LATEST" at bounding box center [387, 317] width 25 height 4
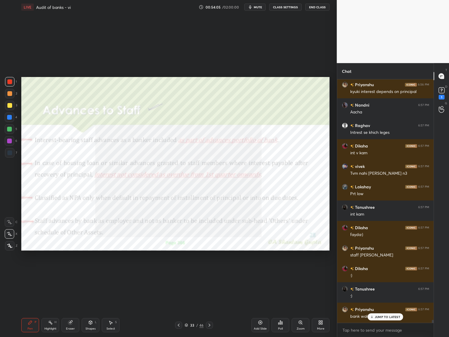
drag, startPoint x: 9, startPoint y: 151, endPoint x: 14, endPoint y: 148, distance: 5.6
click at [8, 150] on div at bounding box center [9, 152] width 5 height 5
click at [373, 321] on div "Nandni 6:56 PM Kese Archit 6:56 PM ji oo Priyanshu 6:56 PM due to period and te…" at bounding box center [385, 200] width 97 height 243
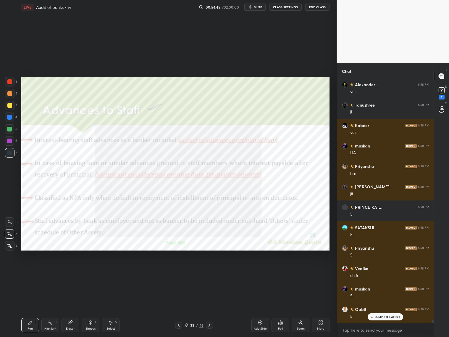
scroll to position [19579, 0]
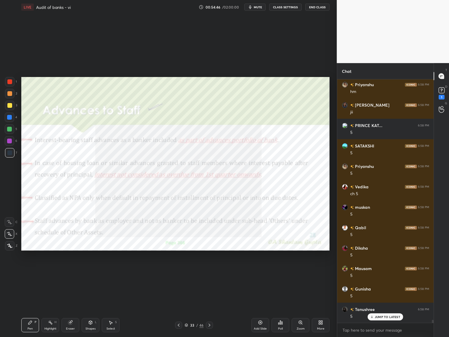
click at [211, 322] on div at bounding box center [209, 324] width 7 height 7
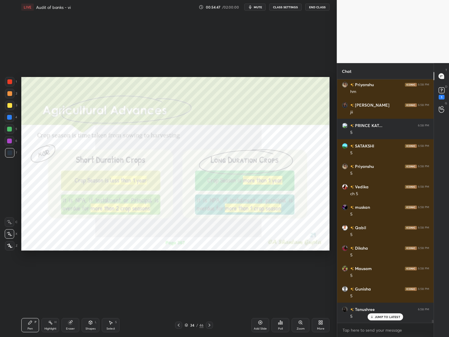
click at [210, 324] on icon at bounding box center [209, 325] width 5 height 5
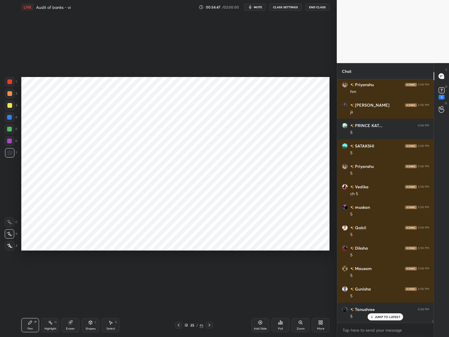
click at [211, 324] on icon at bounding box center [209, 325] width 5 height 5
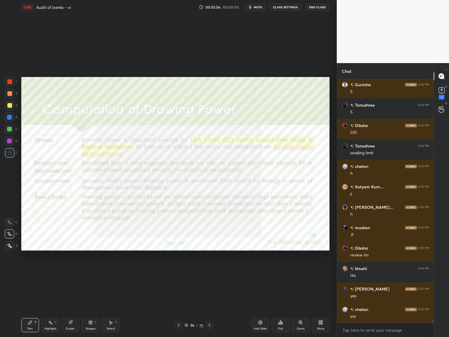
scroll to position [19804, 0]
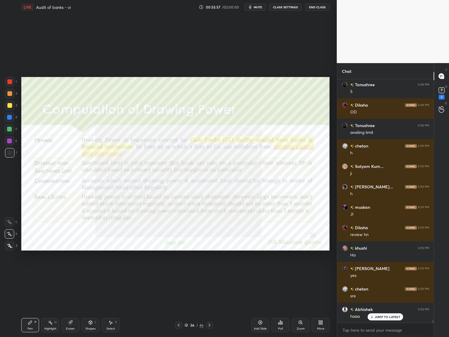
click at [72, 326] on div "Eraser" at bounding box center [71, 325] width 18 height 14
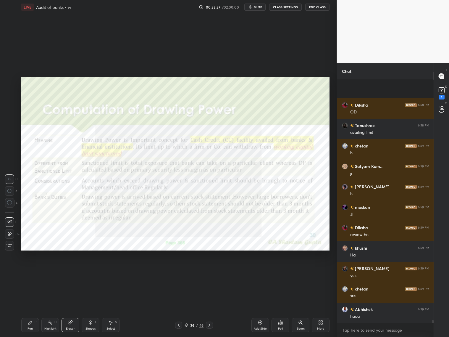
scroll to position [19845, 0]
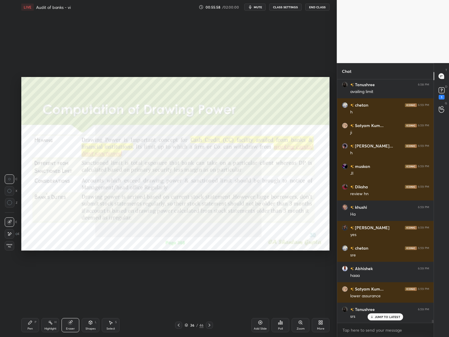
drag, startPoint x: 26, startPoint y: 325, endPoint x: 29, endPoint y: 323, distance: 3.6
click at [26, 327] on div "Pen P" at bounding box center [30, 325] width 18 height 14
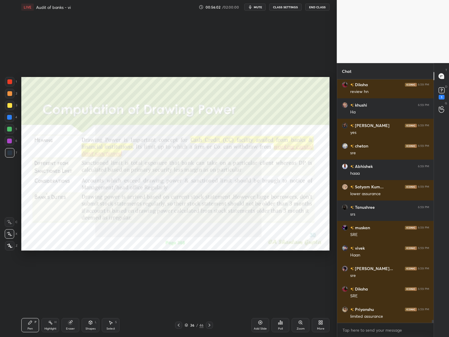
scroll to position [19968, 0]
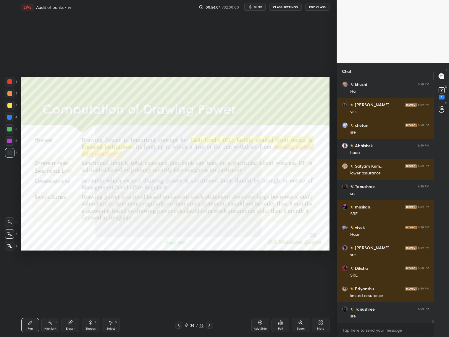
click at [210, 324] on icon at bounding box center [209, 325] width 5 height 5
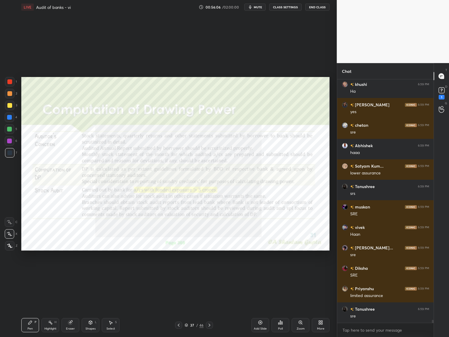
click at [210, 325] on icon at bounding box center [209, 325] width 5 height 5
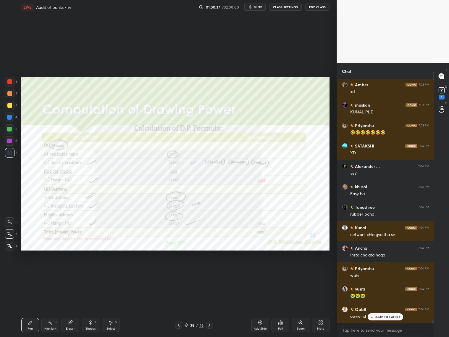
scroll to position [23472, 0]
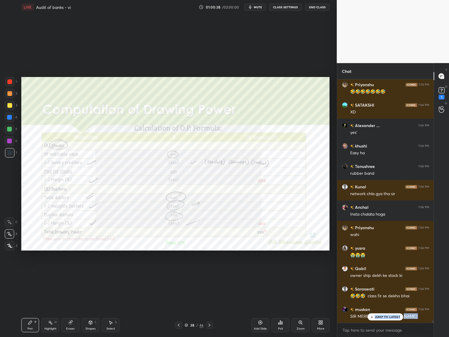
click at [378, 320] on div "Kunal 7:03 PM ek baar fir se bta do sir plz muskan 7:03 PM CLEAR Priyanshu 7:03…" at bounding box center [385, 200] width 97 height 243
click at [375, 317] on p "JUMP TO LATEST" at bounding box center [387, 317] width 25 height 4
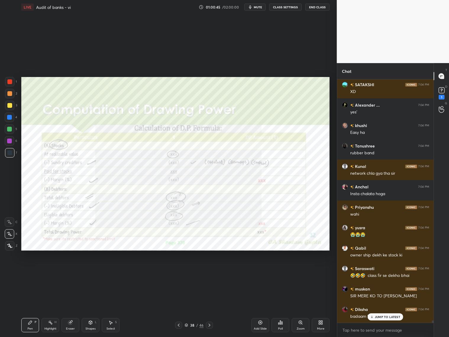
click at [177, 324] on icon at bounding box center [178, 325] width 5 height 5
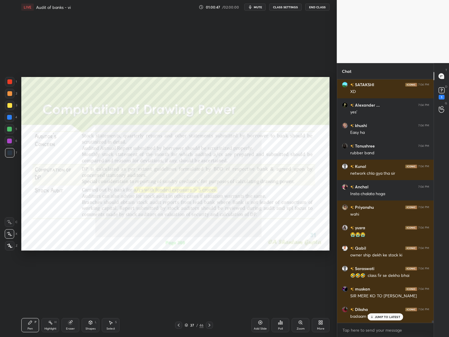
scroll to position [23513, 0]
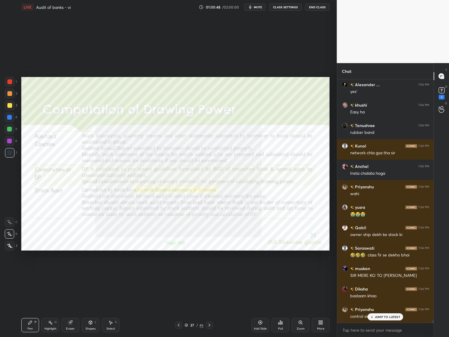
click at [178, 325] on icon at bounding box center [178, 325] width 5 height 5
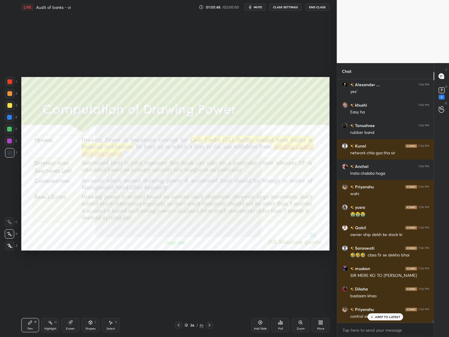
scroll to position [23533, 0]
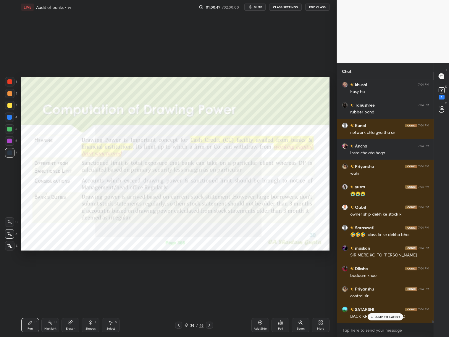
click at [180, 323] on icon at bounding box center [178, 325] width 5 height 5
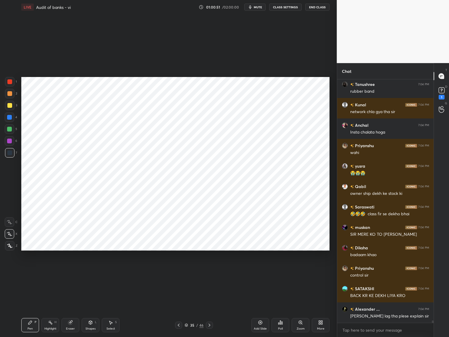
click at [210, 325] on icon at bounding box center [209, 325] width 5 height 5
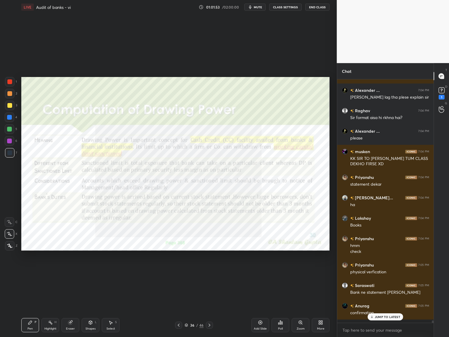
scroll to position [23769, 0]
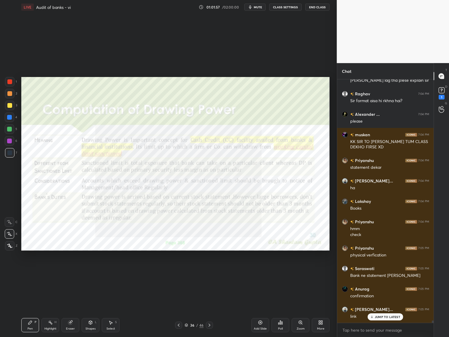
click at [211, 323] on icon at bounding box center [209, 325] width 5 height 5
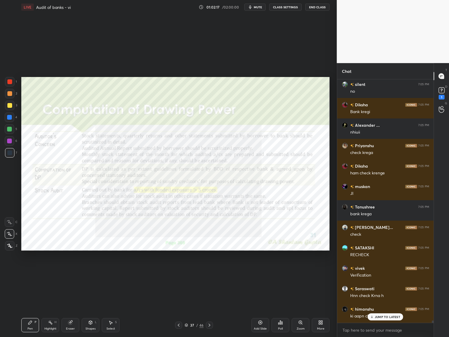
scroll to position [24259, 0]
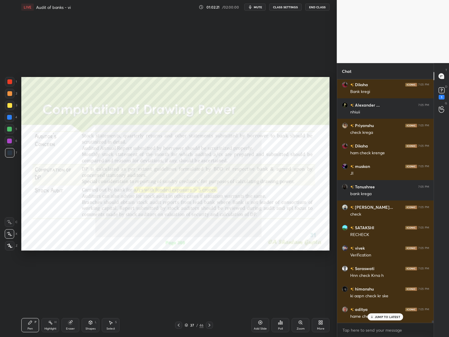
click at [211, 324] on icon at bounding box center [209, 325] width 5 height 5
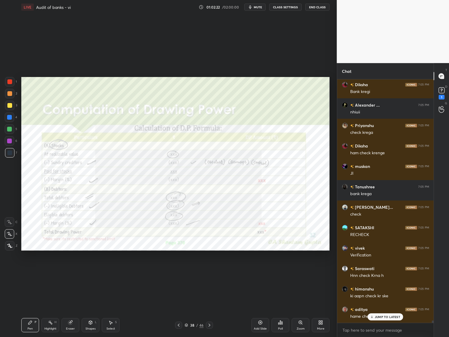
scroll to position [24280, 0]
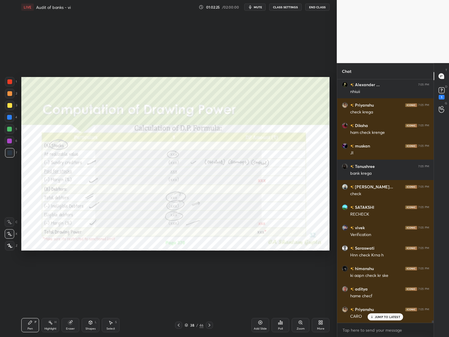
click at [177, 325] on icon at bounding box center [178, 325] width 5 height 5
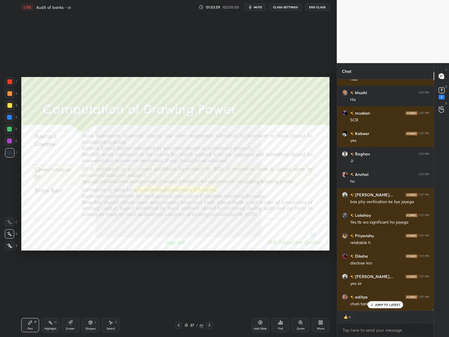
scroll to position [24922, 0]
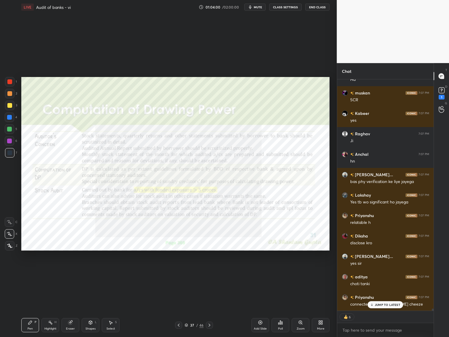
click at [210, 324] on icon at bounding box center [209, 325] width 5 height 5
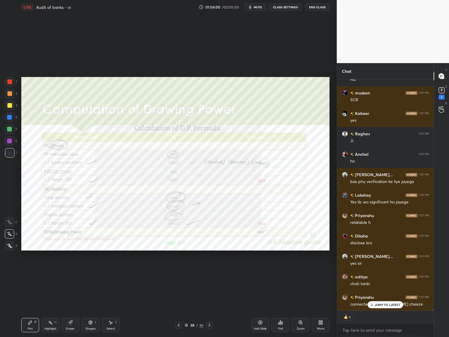
scroll to position [24943, 0]
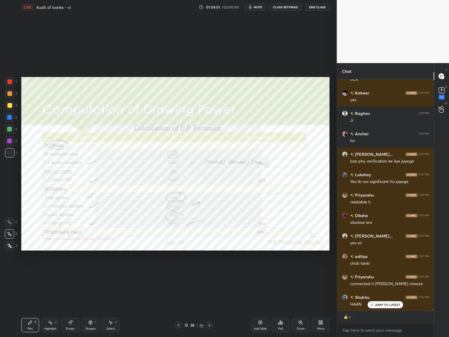
click at [208, 324] on icon at bounding box center [209, 325] width 5 height 5
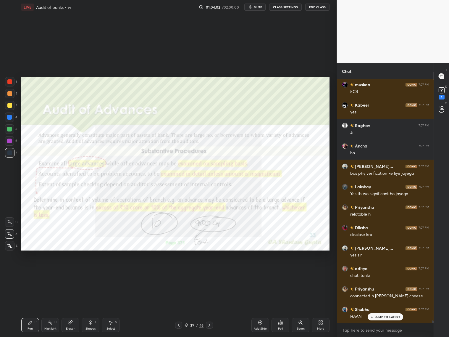
scroll to position [24931, 0]
click at [178, 324] on icon at bounding box center [178, 325] width 5 height 5
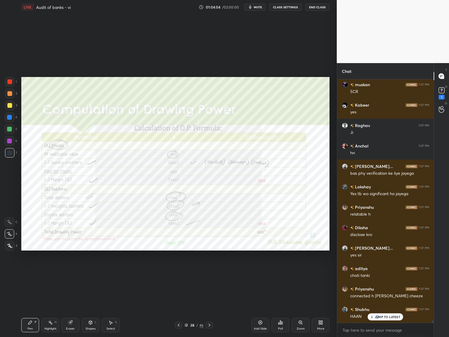
click at [379, 315] on p "JUMP TO LATEST" at bounding box center [387, 317] width 25 height 4
click at [260, 324] on icon at bounding box center [260, 322] width 5 height 5
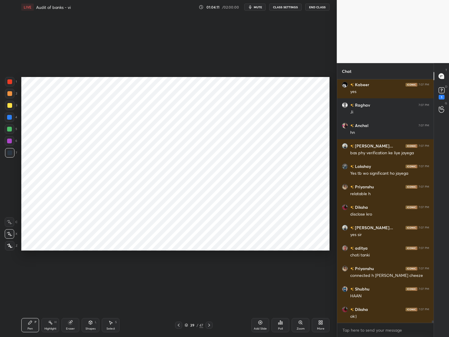
scroll to position [24972, 0]
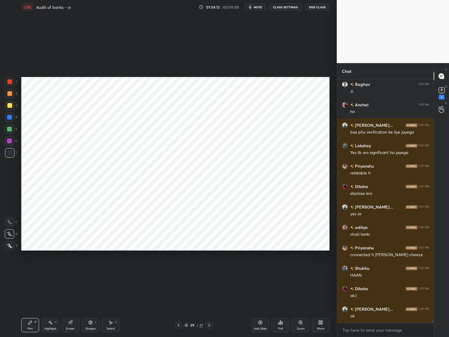
click at [8, 82] on div at bounding box center [9, 81] width 9 height 9
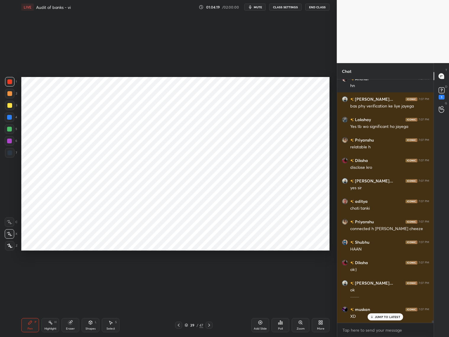
scroll to position [25018, 0]
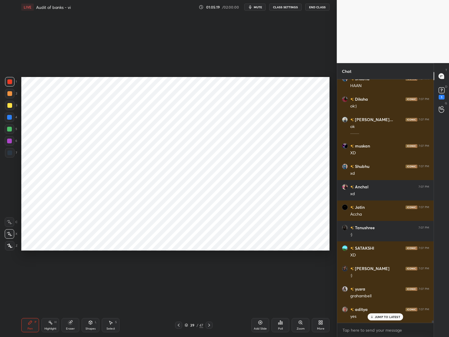
click at [59, 322] on div "Pen P Highlight H Eraser Shapes L Select S" at bounding box center [78, 325] width 115 height 14
click at [71, 322] on icon at bounding box center [70, 322] width 5 height 5
drag, startPoint x: 29, startPoint y: 328, endPoint x: 31, endPoint y: 316, distance: 12.4
click at [30, 325] on div "Pen P" at bounding box center [30, 325] width 18 height 14
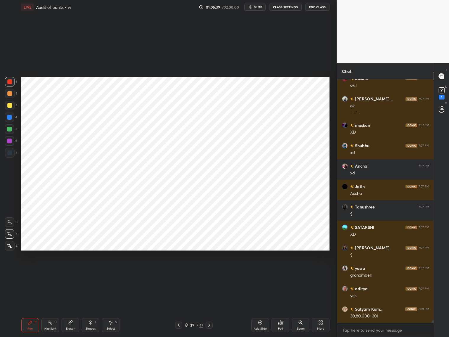
click at [8, 117] on div at bounding box center [9, 117] width 5 height 5
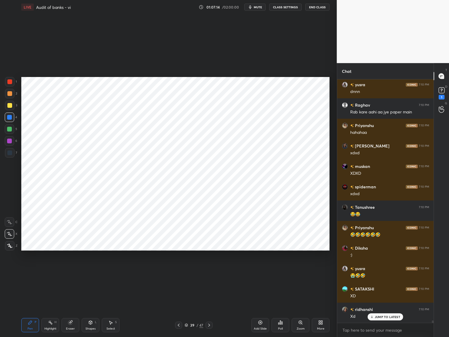
scroll to position [26421, 0]
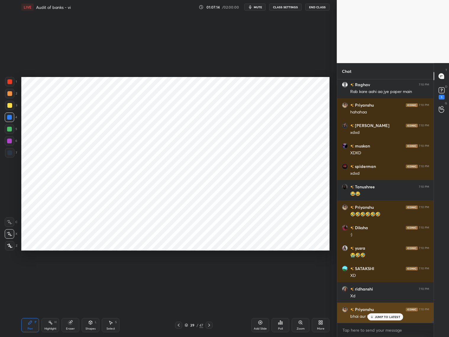
click at [384, 320] on div "JUMP TO LATEST" at bounding box center [386, 316] width 36 height 7
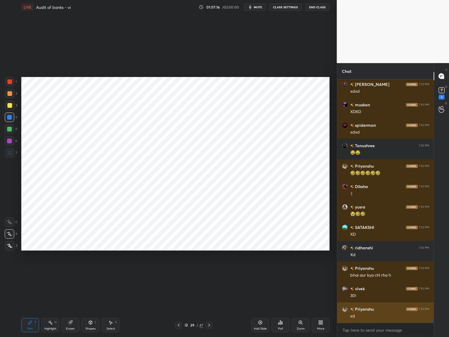
click at [377, 316] on div "xd" at bounding box center [389, 316] width 79 height 6
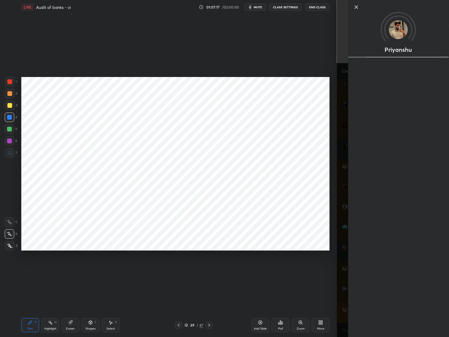
scroll to position [26482, 0]
drag, startPoint x: 334, startPoint y: 302, endPoint x: 337, endPoint y: 303, distance: 3.0
click at [336, 303] on div "1 2 3 4 5 6 7 C X Z C X Z E E Erase all H H LIVE Audit of banks - vi 01:07:17 /…" at bounding box center [168, 168] width 337 height 337
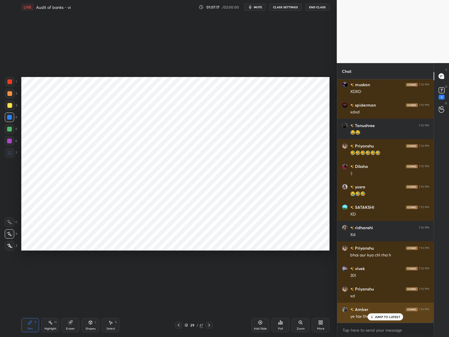
click at [341, 303] on div "Priyanshu" at bounding box center [393, 168] width 112 height 337
drag, startPoint x: 385, startPoint y: 319, endPoint x: 389, endPoint y: 317, distance: 4.6
click at [385, 318] on div "JUMP TO LATEST" at bounding box center [386, 316] width 36 height 7
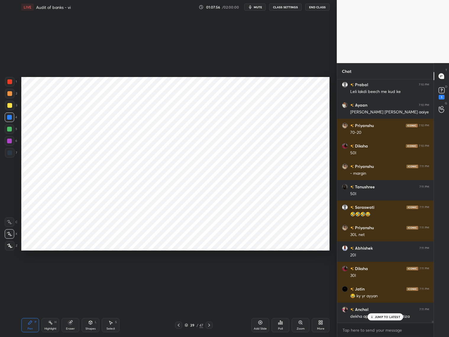
scroll to position [26809, 0]
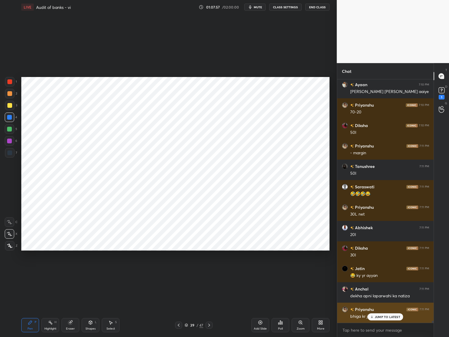
click at [384, 317] on p "JUMP TO LATEST" at bounding box center [387, 317] width 25 height 4
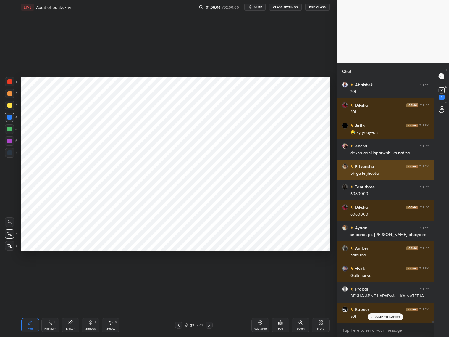
scroll to position [27013, 0]
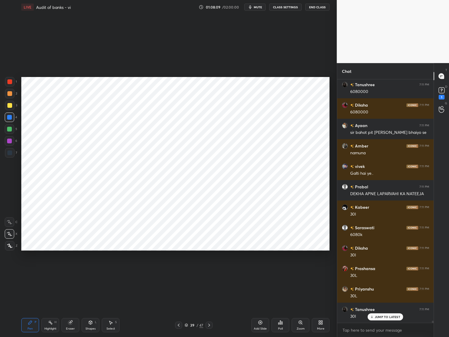
click at [385, 319] on div "JUMP TO LATEST" at bounding box center [386, 316] width 36 height 7
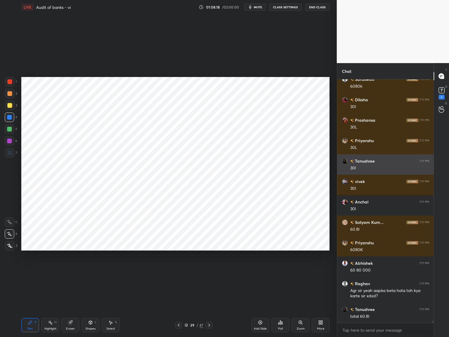
scroll to position [27223, 0]
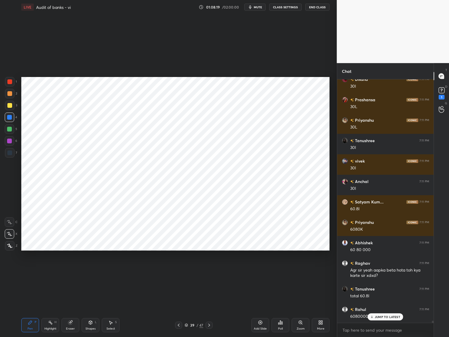
click at [385, 319] on div "Anchal 7:11 PM dekha apni laparwahi ka natiza Priyanshu 7:11 PM bhiga kr jhoota…" at bounding box center [385, 200] width 97 height 243
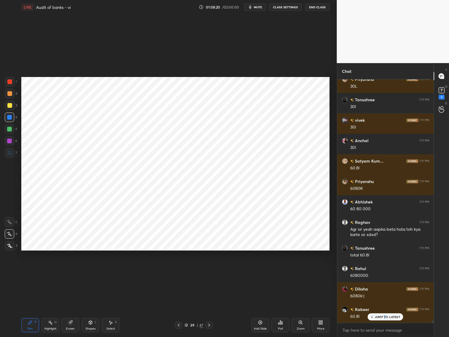
click at [387, 316] on p "JUMP TO LATEST" at bounding box center [387, 317] width 25 height 4
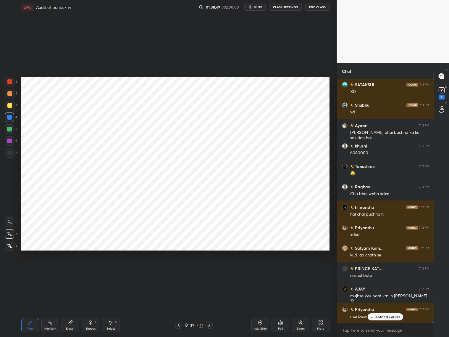
scroll to position [27611, 0]
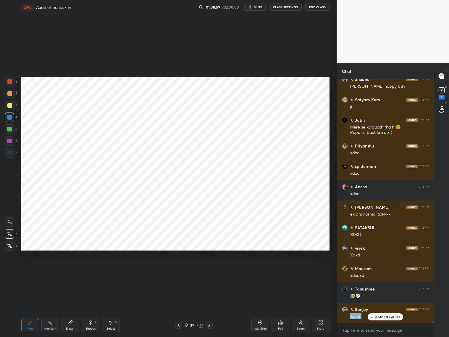
drag, startPoint x: 377, startPoint y: 312, endPoint x: 380, endPoint y: 315, distance: 4.6
click at [377, 313] on div "Ayaan 7:12 PM jatin bhai bachne ka koi solution hai khushi 7:12 PM 6080000 Tanu…" at bounding box center [385, 200] width 97 height 243
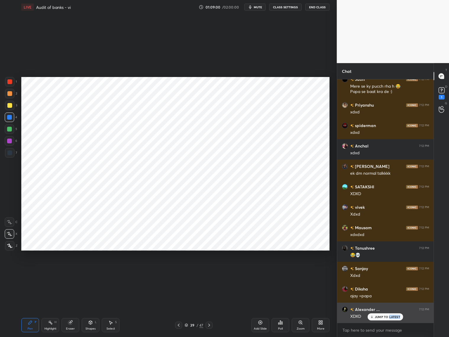
drag, startPoint x: 389, startPoint y: 319, endPoint x: 395, endPoint y: 317, distance: 6.0
click at [390, 318] on div "JUMP TO LATEST" at bounding box center [386, 316] width 36 height 7
drag, startPoint x: 207, startPoint y: 323, endPoint x: 214, endPoint y: 321, distance: 7.0
click at [209, 323] on icon at bounding box center [209, 325] width 5 height 5
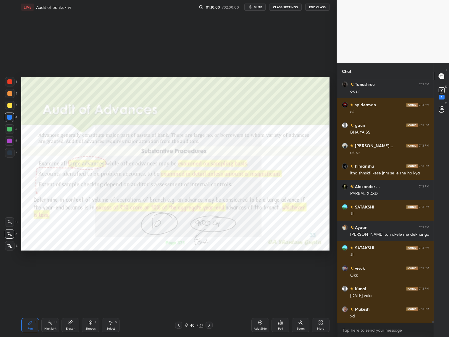
click at [316, 324] on div "More" at bounding box center [321, 325] width 18 height 14
click at [291, 265] on div "Upload File" at bounding box center [287, 266] width 15 height 3
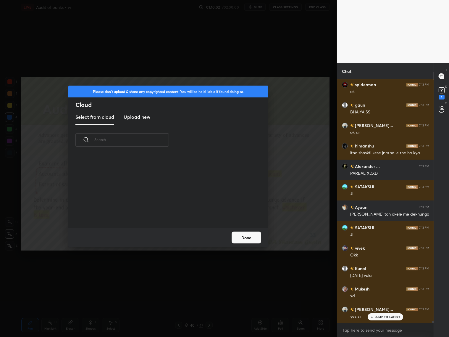
click at [147, 119] on h3 "Upload new" at bounding box center [137, 116] width 27 height 7
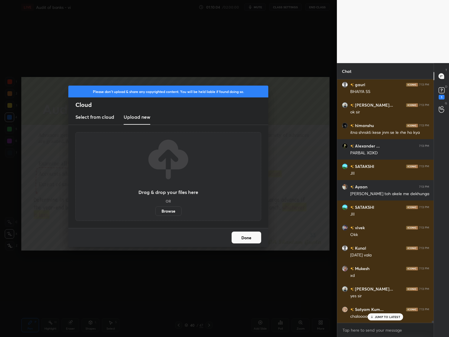
click at [173, 210] on label "Browse" at bounding box center [168, 210] width 26 height 9
click at [155, 210] on input "Browse" at bounding box center [155, 210] width 0 height 9
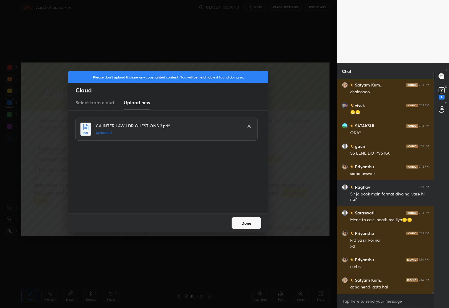
click at [243, 225] on button "Done" at bounding box center [247, 223] width 30 height 12
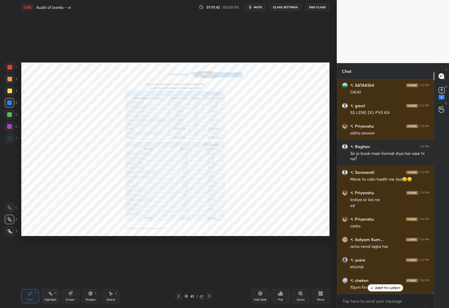
click at [210, 295] on icon at bounding box center [209, 296] width 5 height 5
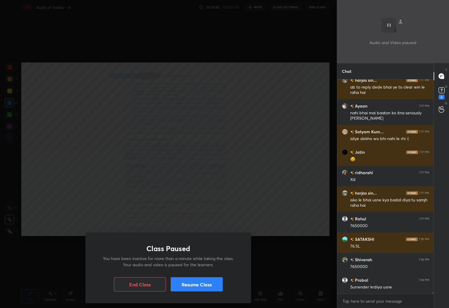
scroll to position [25137, 0]
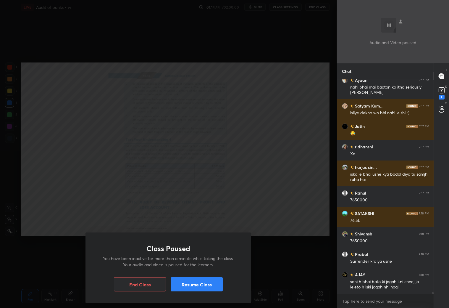
click at [214, 284] on button "Resume Class" at bounding box center [197, 284] width 52 height 14
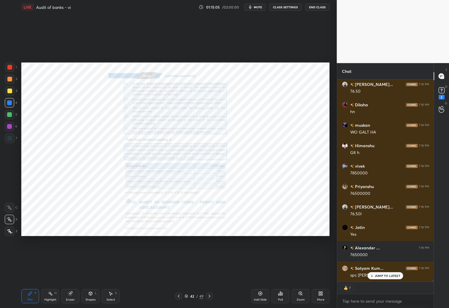
scroll to position [25848, 0]
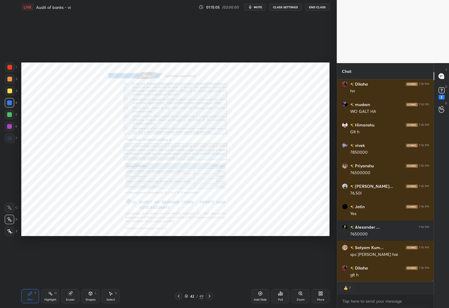
type textarea "x"
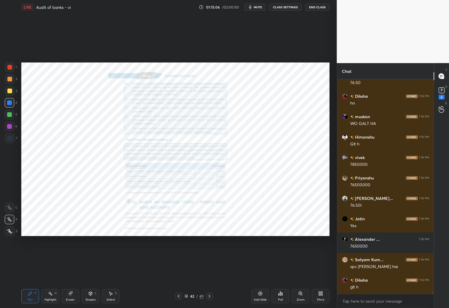
scroll to position [25836, 0]
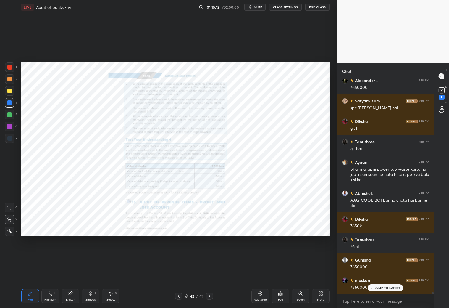
drag, startPoint x: 186, startPoint y: 295, endPoint x: 189, endPoint y: 291, distance: 4.3
click at [187, 295] on icon at bounding box center [187, 296] width 4 height 4
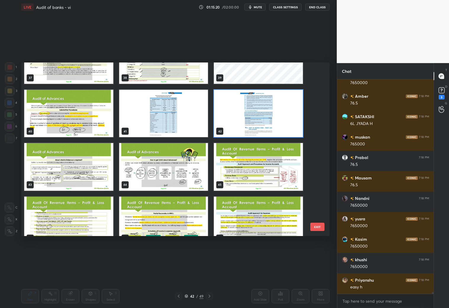
click at [97, 123] on img "grid" at bounding box center [68, 113] width 89 height 47
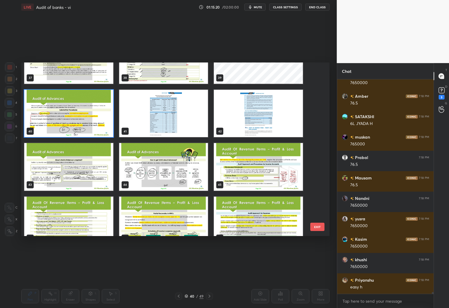
click at [97, 123] on img "grid" at bounding box center [68, 113] width 89 height 47
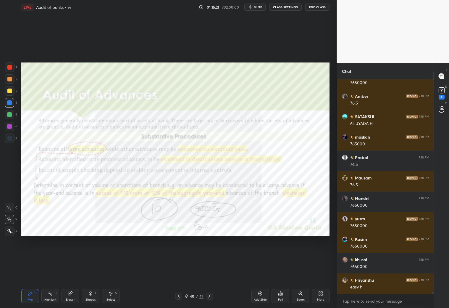
click at [97, 125] on img "grid" at bounding box center [68, 113] width 89 height 47
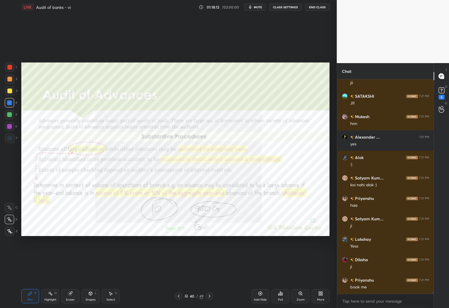
scroll to position [26704, 0]
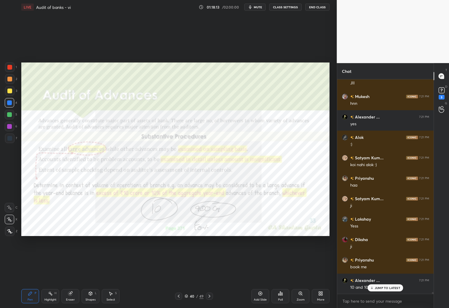
click at [209, 295] on icon at bounding box center [209, 296] width 5 height 5
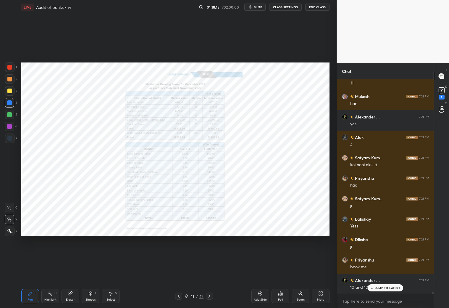
scroll to position [26725, 0]
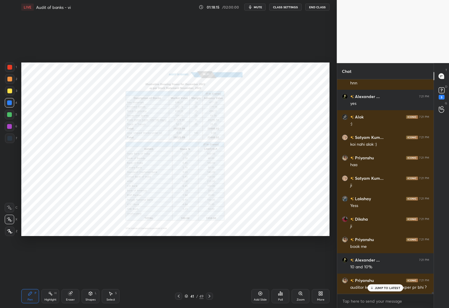
click at [210, 297] on icon at bounding box center [209, 296] width 5 height 5
click at [211, 295] on icon at bounding box center [209, 296] width 5 height 5
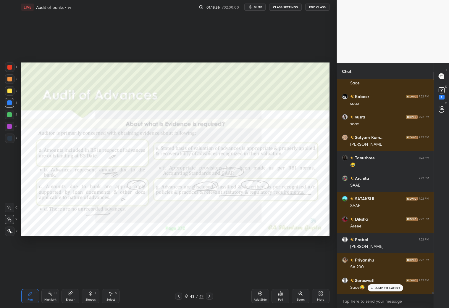
scroll to position [27235, 0]
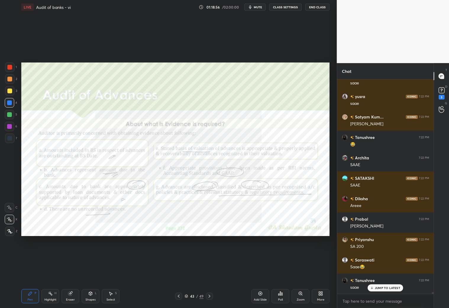
click at [78, 292] on div "Eraser" at bounding box center [71, 296] width 18 height 14
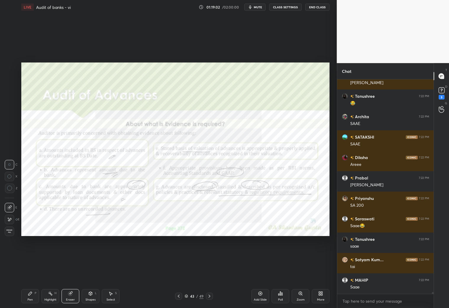
scroll to position [27297, 0]
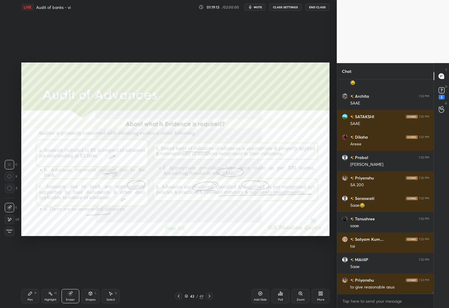
drag, startPoint x: 26, startPoint y: 293, endPoint x: 34, endPoint y: 265, distance: 29.2
click at [28, 292] on div "Pen P" at bounding box center [30, 296] width 18 height 14
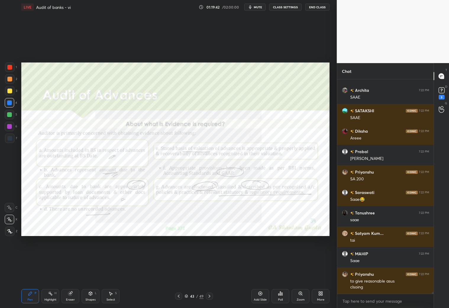
click at [10, 141] on div at bounding box center [9, 138] width 9 height 9
drag, startPoint x: 8, startPoint y: 208, endPoint x: 9, endPoint y: 198, distance: 9.5
click at [9, 208] on icon at bounding box center [9, 207] width 5 height 4
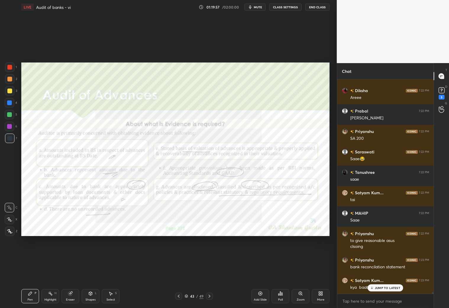
scroll to position [27349, 0]
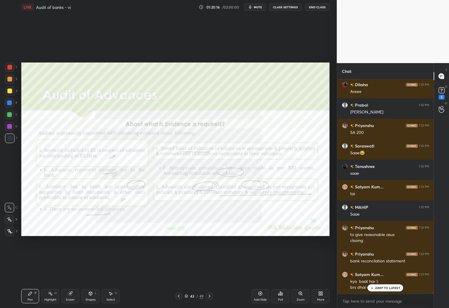
drag, startPoint x: 9, startPoint y: 102, endPoint x: 10, endPoint y: 110, distance: 8.0
click at [11, 103] on div at bounding box center [9, 102] width 5 height 5
click at [10, 220] on icon at bounding box center [9, 219] width 5 height 4
click at [8, 139] on div at bounding box center [9, 138] width 5 height 5
click at [13, 207] on div at bounding box center [9, 207] width 9 height 9
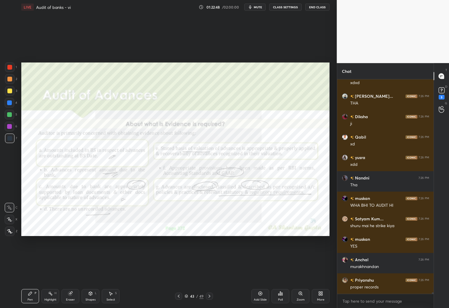
scroll to position [28015, 0]
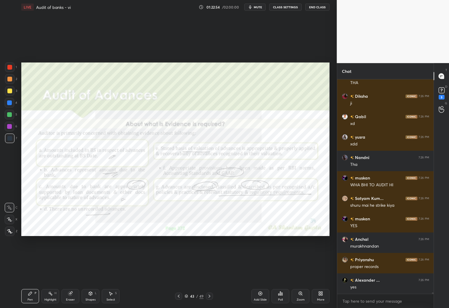
drag, startPoint x: 68, startPoint y: 297, endPoint x: 70, endPoint y: 292, distance: 5.9
click at [70, 295] on div "Eraser" at bounding box center [71, 296] width 18 height 14
click at [27, 295] on div "Pen P" at bounding box center [30, 296] width 18 height 14
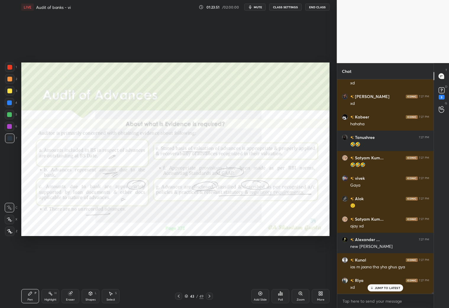
scroll to position [28817, 0]
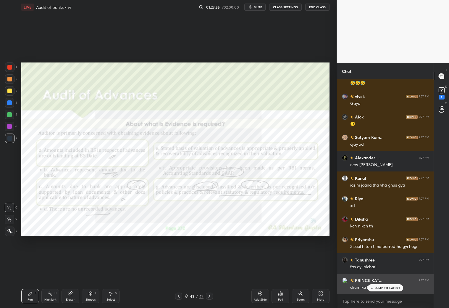
click at [388, 287] on p "JUMP TO LATEST" at bounding box center [387, 288] width 25 height 4
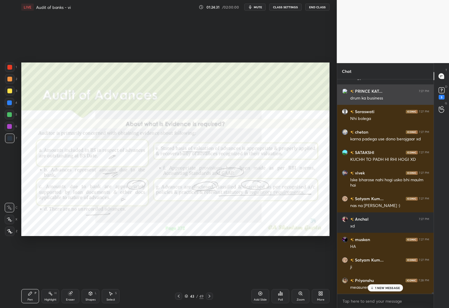
scroll to position [29088, 0]
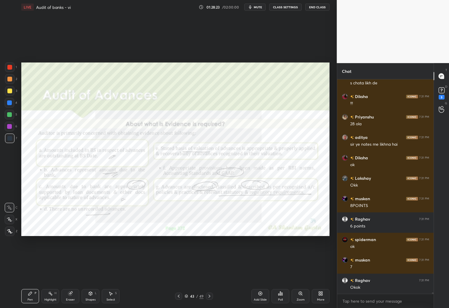
scroll to position [31070, 0]
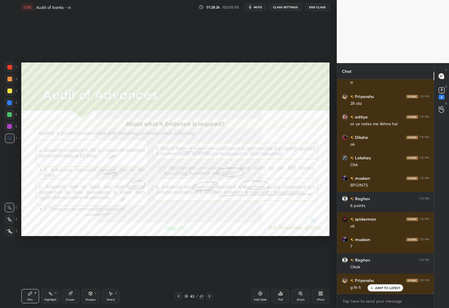
drag, startPoint x: 196, startPoint y: 285, endPoint x: 203, endPoint y: 294, distance: 10.7
click at [201, 288] on div "LIVE Audit of banks - vi 01:28:26 / 02:00:00 mute CLASS SETTINGS End Class Sett…" at bounding box center [175, 154] width 313 height 308
drag, startPoint x: 200, startPoint y: 295, endPoint x: 196, endPoint y: 294, distance: 3.9
click at [197, 295] on div "43 / 49" at bounding box center [194, 295] width 19 height 5
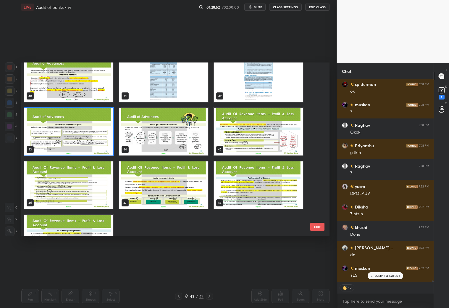
scroll to position [31226, 0]
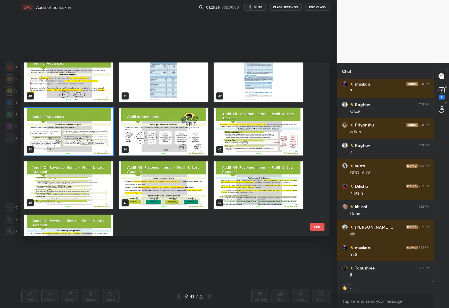
click at [84, 130] on img "grid" at bounding box center [68, 131] width 89 height 47
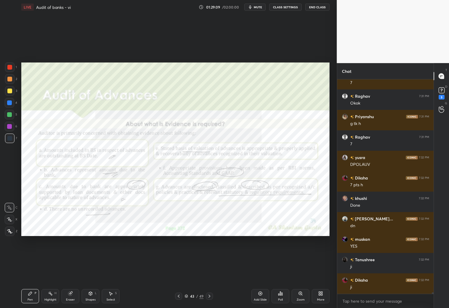
scroll to position [31234, 0]
click at [208, 296] on icon at bounding box center [209, 296] width 5 height 5
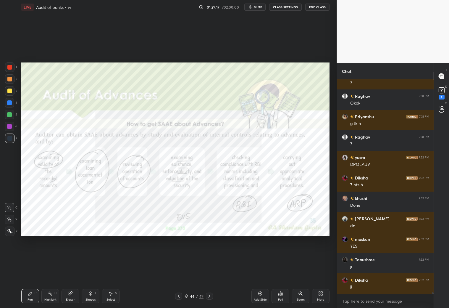
scroll to position [31254, 0]
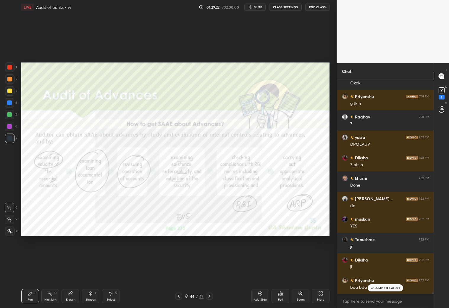
click at [179, 295] on icon at bounding box center [178, 296] width 5 height 5
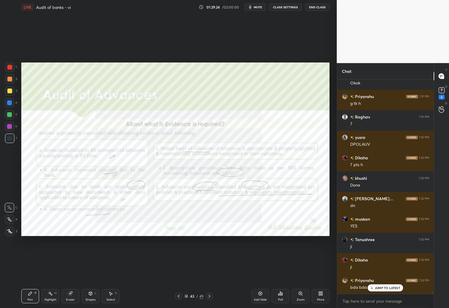
click at [209, 298] on div "Pen P Highlight H Eraser Shapes L Select S 43 / 49 Add Slide Poll Zoom More" at bounding box center [175, 296] width 308 height 24
click at [210, 296] on icon at bounding box center [209, 296] width 5 height 5
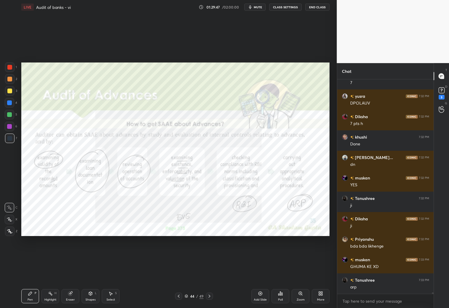
scroll to position [31316, 0]
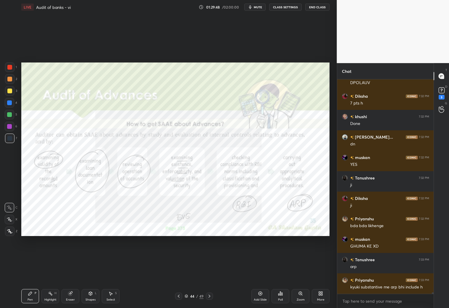
click at [179, 295] on icon at bounding box center [178, 296] width 5 height 5
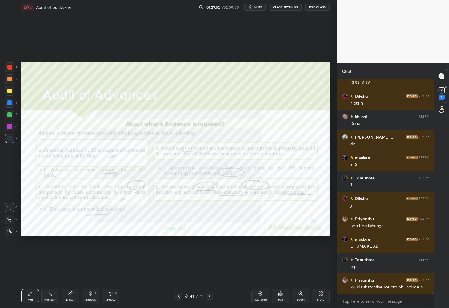
click at [210, 294] on icon at bounding box center [209, 296] width 5 height 5
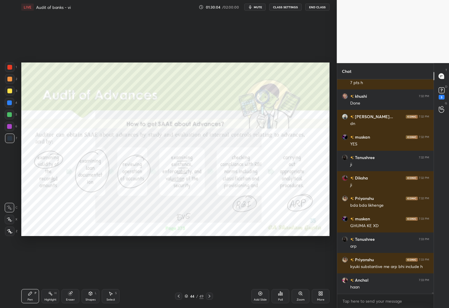
scroll to position [31362, 0]
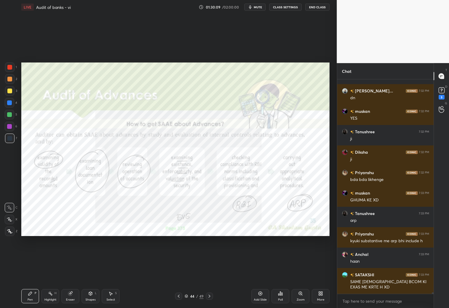
click at [180, 297] on icon at bounding box center [178, 296] width 5 height 5
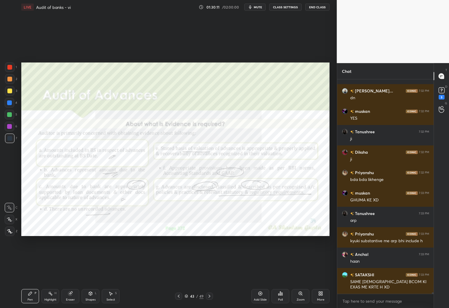
click at [210, 295] on icon at bounding box center [209, 296] width 5 height 5
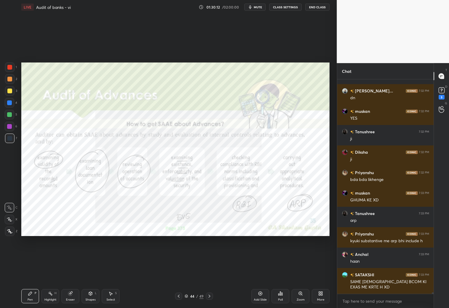
scroll to position [31382, 0]
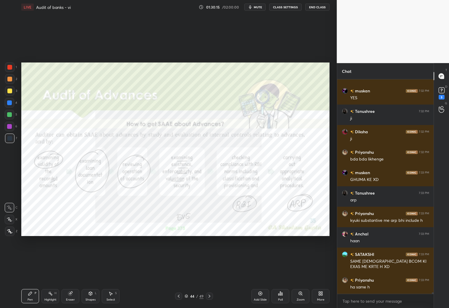
click at [180, 296] on icon at bounding box center [178, 296] width 5 height 5
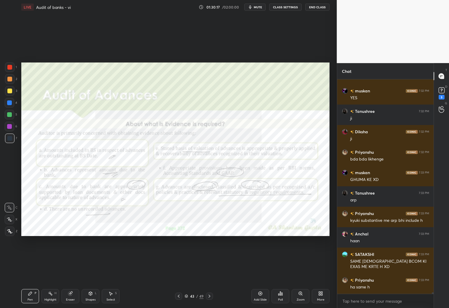
click at [210, 297] on icon at bounding box center [209, 296] width 5 height 5
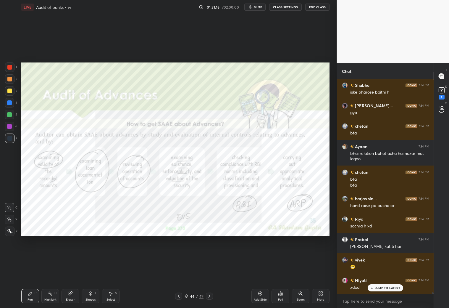
scroll to position [32270, 0]
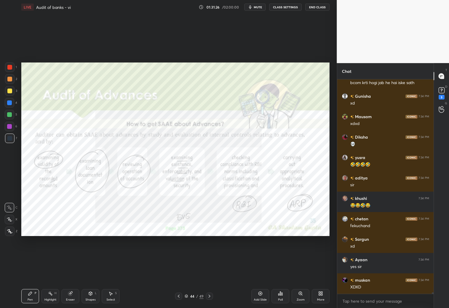
click at [202, 299] on div "44 / 49" at bounding box center [194, 295] width 38 height 7
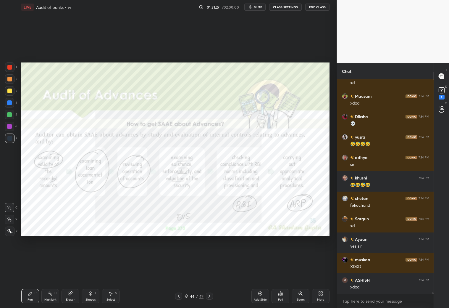
click at [209, 297] on icon at bounding box center [209, 296] width 5 height 5
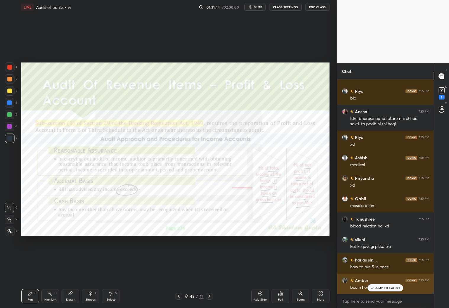
drag, startPoint x: 381, startPoint y: 286, endPoint x: 383, endPoint y: 283, distance: 3.8
click at [382, 287] on p "JUMP TO LATEST" at bounding box center [387, 288] width 25 height 4
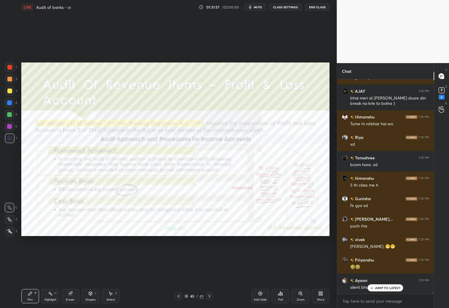
click at [179, 295] on icon at bounding box center [178, 296] width 5 height 5
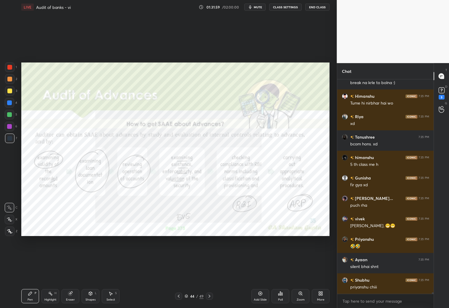
click at [211, 296] on icon at bounding box center [209, 296] width 5 height 5
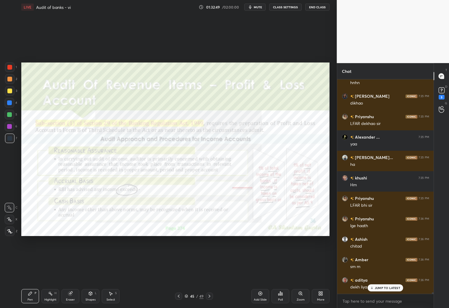
scroll to position [33696, 0]
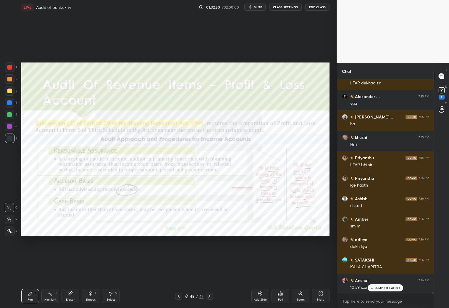
click at [324, 296] on div "More" at bounding box center [321, 296] width 18 height 14
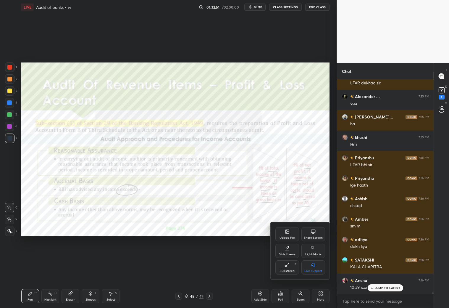
click at [289, 240] on div "Upload File" at bounding box center [288, 234] width 24 height 14
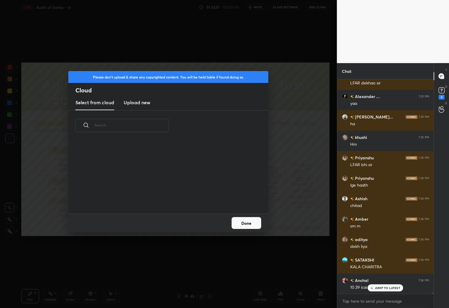
scroll to position [73, 190]
click at [131, 104] on h3 "Upload new" at bounding box center [137, 102] width 27 height 7
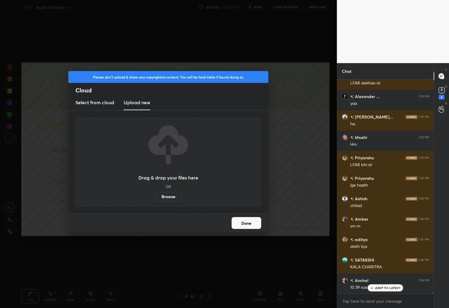
click at [173, 197] on label "Browse" at bounding box center [168, 196] width 26 height 9
click at [155, 197] on input "Browse" at bounding box center [155, 196] width 0 height 9
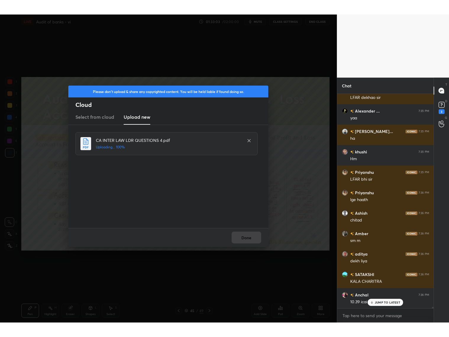
scroll to position [33717, 0]
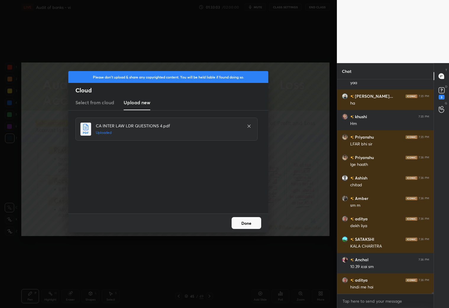
click at [250, 224] on button "Done" at bounding box center [247, 223] width 30 height 12
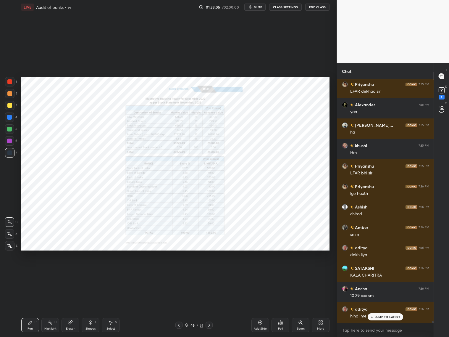
scroll to position [33687, 0]
click at [210, 308] on icon at bounding box center [209, 325] width 5 height 5
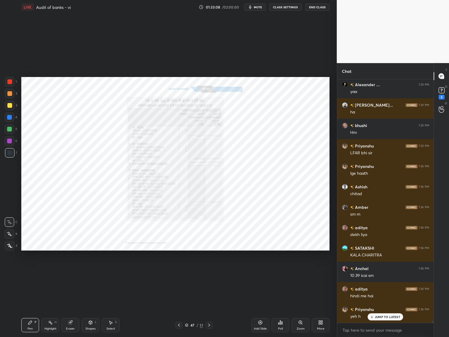
scroll to position [33728, 0]
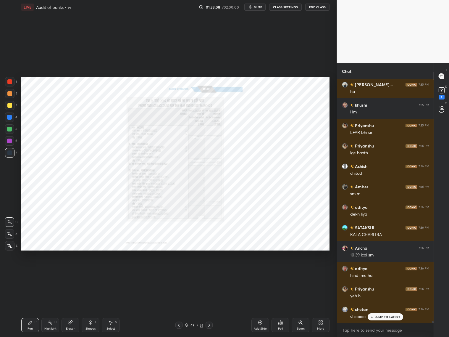
click at [304, 308] on div "Zoom" at bounding box center [301, 325] width 18 height 14
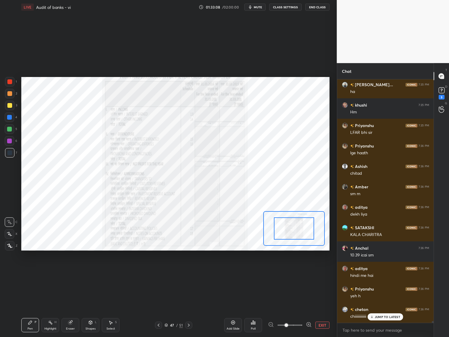
click at [303, 308] on div at bounding box center [290, 324] width 44 height 7
drag, startPoint x: 299, startPoint y: 232, endPoint x: 300, endPoint y: 228, distance: 4.2
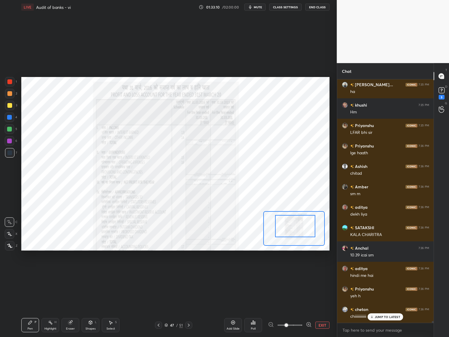
click at [300, 226] on div at bounding box center [295, 226] width 40 height 22
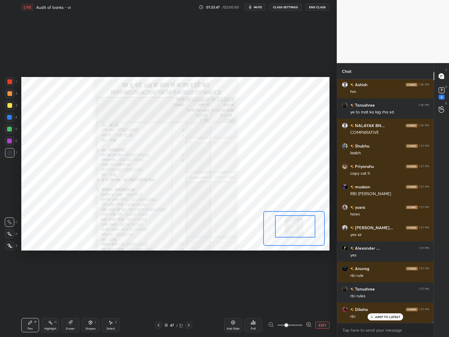
scroll to position [34214, 0]
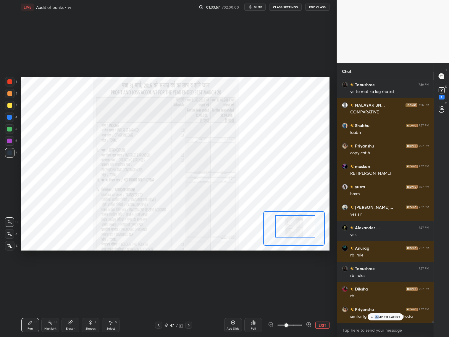
click at [381, 308] on p "JUMP TO LATEST" at bounding box center [387, 317] width 25 height 4
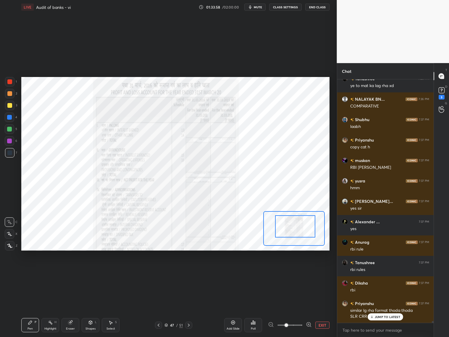
click at [379, 308] on p "JUMP TO LATEST" at bounding box center [387, 317] width 25 height 4
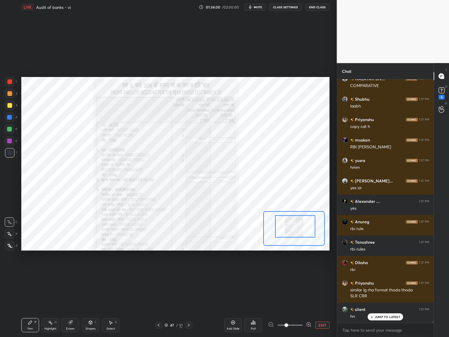
drag, startPoint x: 189, startPoint y: 323, endPoint x: 192, endPoint y: 322, distance: 3.2
click at [189, 308] on icon at bounding box center [188, 325] width 5 height 5
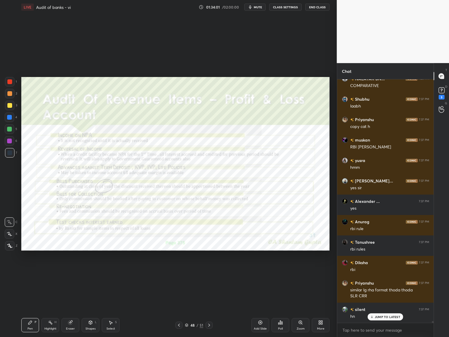
scroll to position [34261, 0]
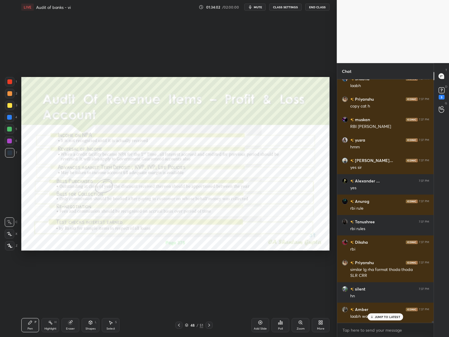
click at [178, 308] on icon at bounding box center [179, 325] width 5 height 5
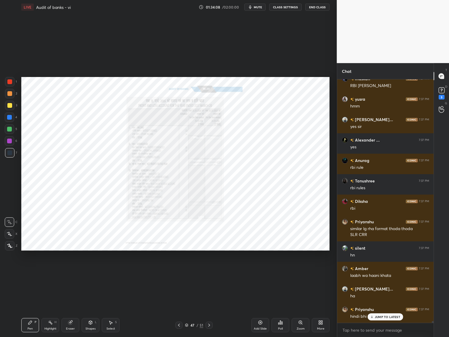
scroll to position [34322, 0]
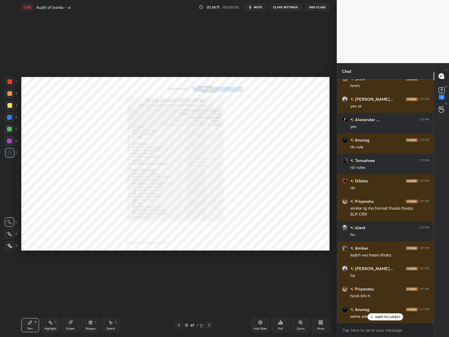
click at [179, 308] on icon at bounding box center [179, 325] width 5 height 5
click at [180, 308] on icon at bounding box center [179, 325] width 5 height 5
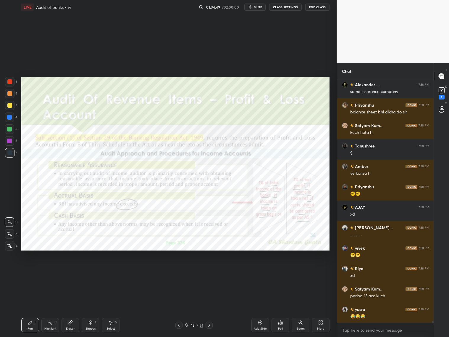
scroll to position [34859, 0]
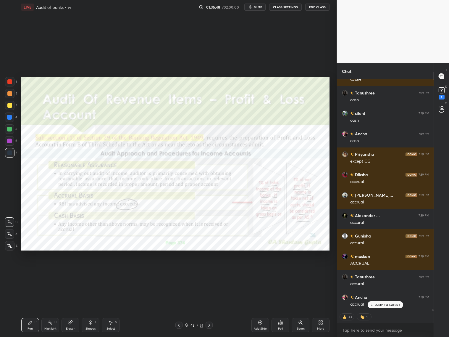
click at [209, 308] on icon at bounding box center [209, 325] width 5 height 5
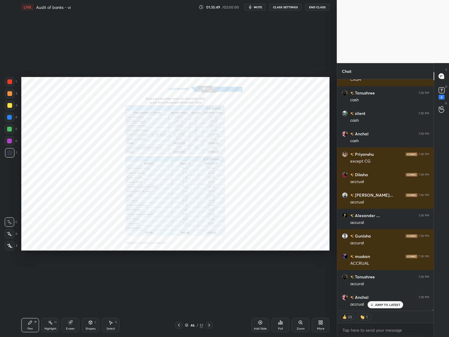
click at [210, 308] on icon at bounding box center [209, 325] width 5 height 5
click at [211, 308] on icon at bounding box center [209, 325] width 5 height 5
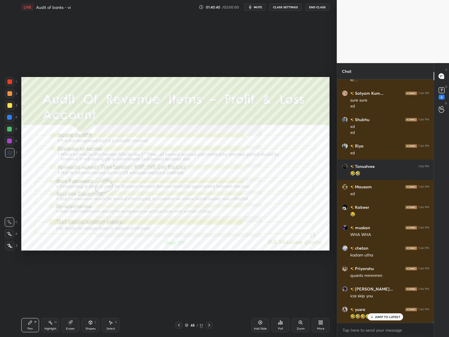
scroll to position [38259, 0]
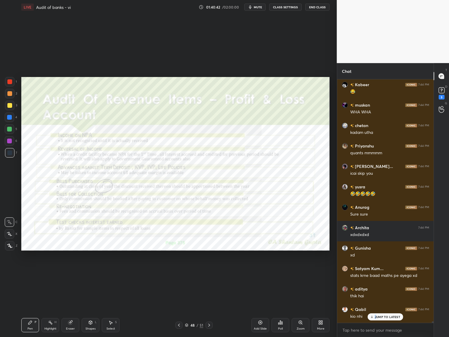
click at [377, 308] on p "JUMP TO LATEST" at bounding box center [387, 317] width 25 height 4
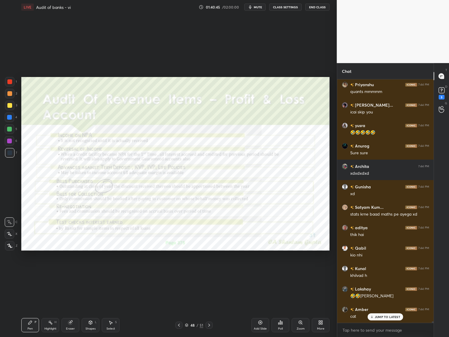
scroll to position [38423, 0]
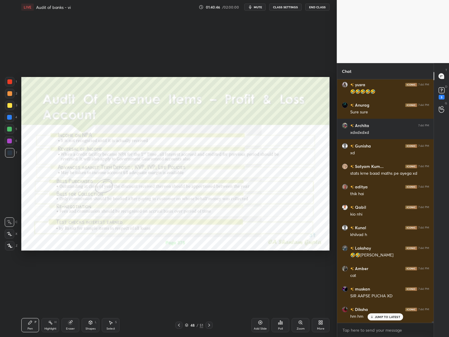
click at [383, 308] on div "Satyam Kum... 7:44 PM sure sure xd Shubhu 7:44 PM xd xd Riya 7:44 PM xd Tanushr…" at bounding box center [385, 200] width 97 height 243
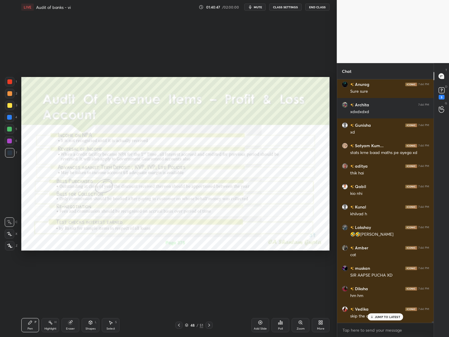
scroll to position [38504, 0]
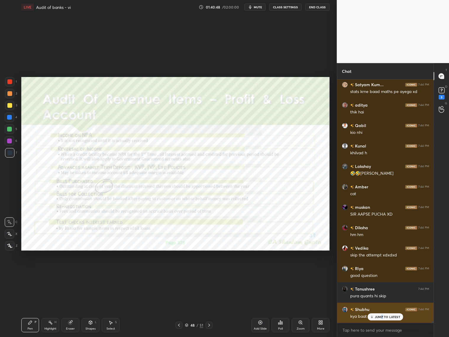
drag, startPoint x: 382, startPoint y: 316, endPoint x: 386, endPoint y: 318, distance: 4.0
click at [383, 308] on p "JUMP TO LATEST" at bounding box center [387, 317] width 25 height 4
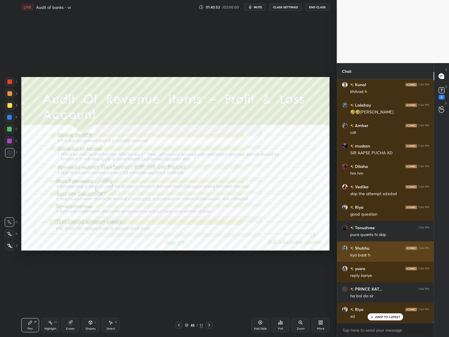
scroll to position [38586, 0]
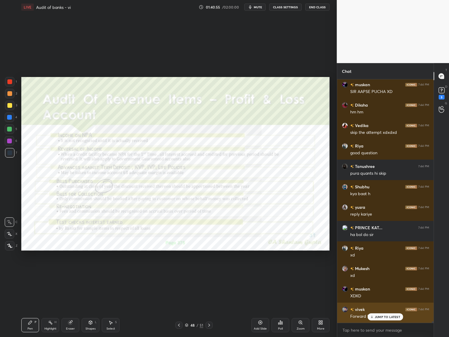
drag, startPoint x: 378, startPoint y: 318, endPoint x: 383, endPoint y: 319, distance: 5.1
click at [379, 308] on p "JUMP TO LATEST" at bounding box center [387, 317] width 25 height 4
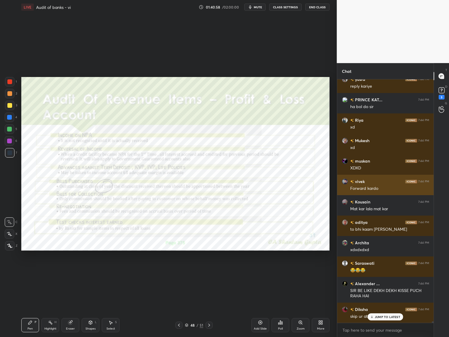
scroll to position [38775, 0]
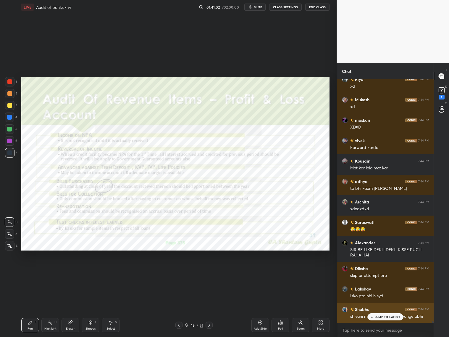
drag, startPoint x: 374, startPoint y: 314, endPoint x: 374, endPoint y: 318, distance: 4.2
click at [375, 308] on p "JUMP TO LATEST" at bounding box center [387, 317] width 25 height 4
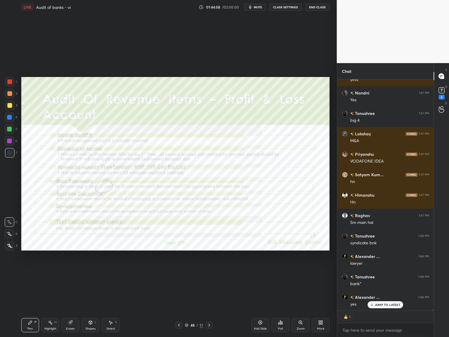
scroll to position [40881, 0]
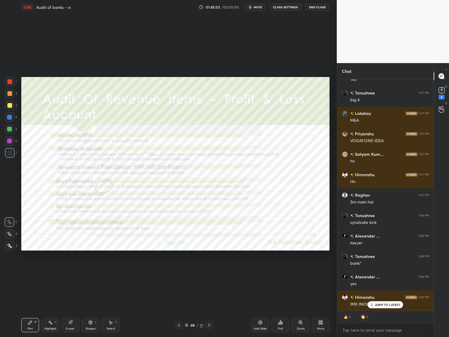
click at [210, 308] on icon at bounding box center [209, 325] width 5 height 5
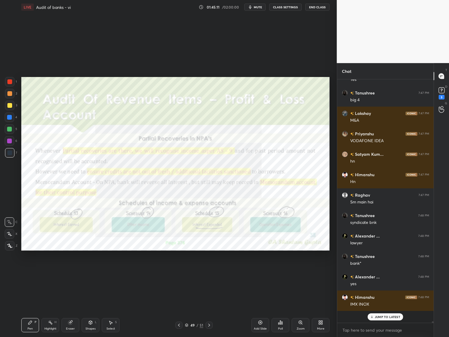
scroll to position [40869, 0]
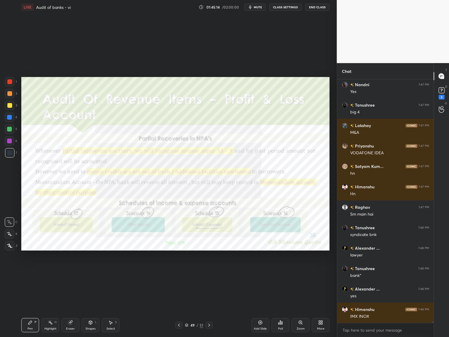
click at [186, 308] on icon at bounding box center [187, 325] width 4 height 4
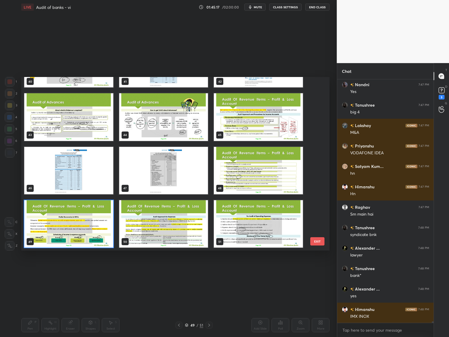
scroll to position [40890, 0]
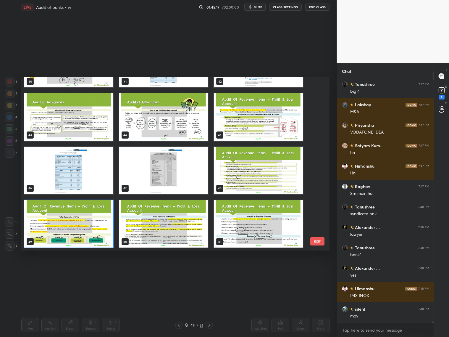
click at [74, 228] on img "grid" at bounding box center [68, 223] width 89 height 47
click at [74, 229] on img "grid" at bounding box center [68, 223] width 89 height 47
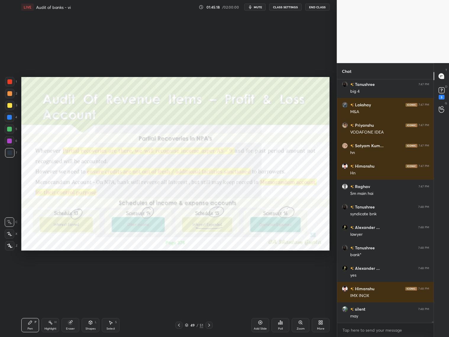
click at [75, 228] on img "grid" at bounding box center [68, 223] width 89 height 47
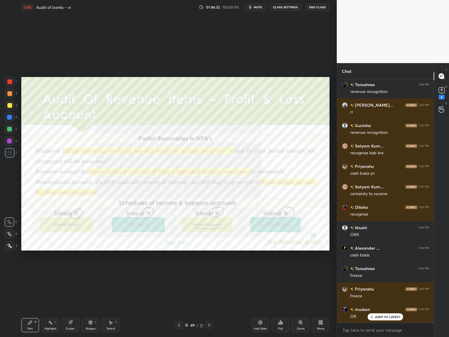
scroll to position [41278, 0]
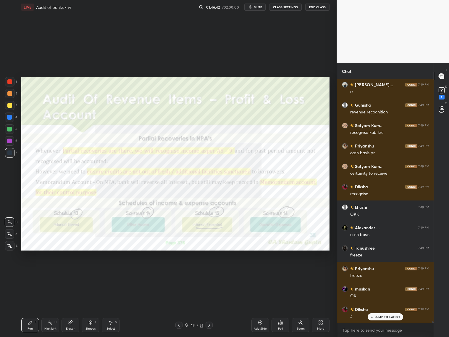
drag, startPoint x: 208, startPoint y: 326, endPoint x: 211, endPoint y: 327, distance: 3.0
click at [210, 308] on icon at bounding box center [209, 325] width 5 height 5
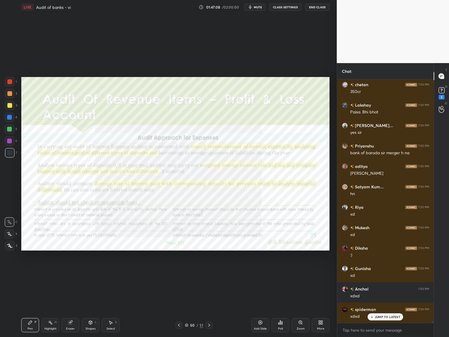
scroll to position [41569, 0]
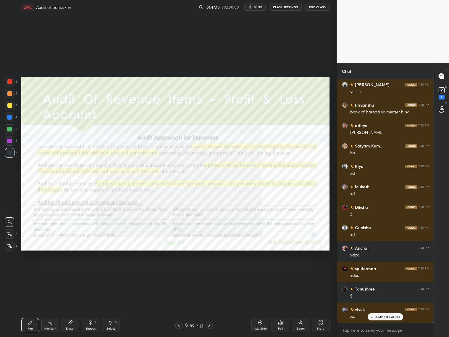
click at [392, 308] on div "Diksha 7:49 PM recognise khushi 7:49 PM OKK Alexander ... 7:49 PM cash basis Ta…" at bounding box center [385, 200] width 97 height 243
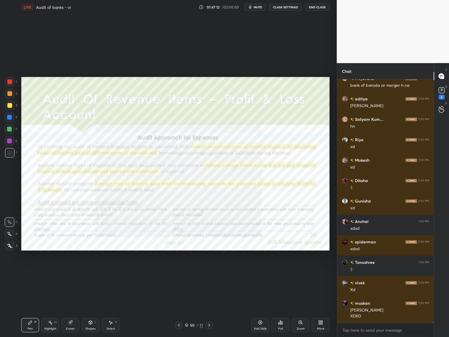
scroll to position [41637, 0]
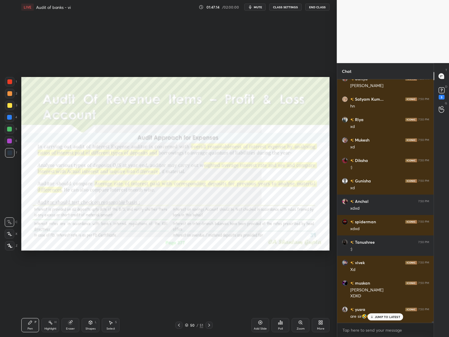
click at [210, 308] on icon at bounding box center [209, 325] width 5 height 5
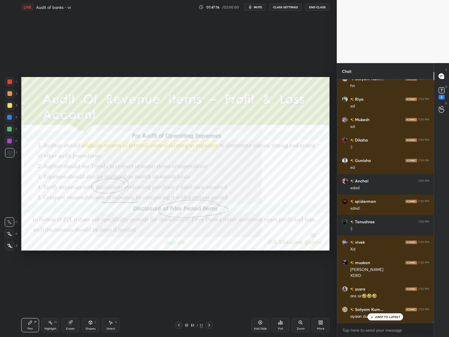
scroll to position [41677, 0]
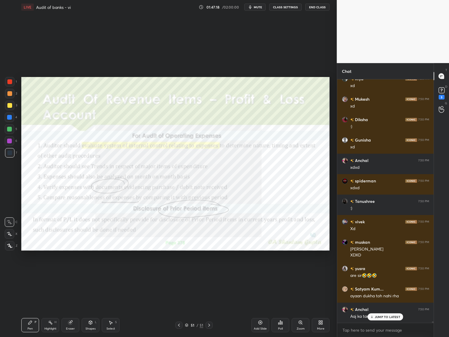
click at [178, 308] on icon at bounding box center [179, 325] width 5 height 5
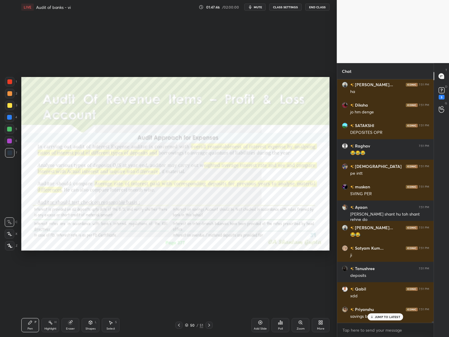
scroll to position [42066, 0]
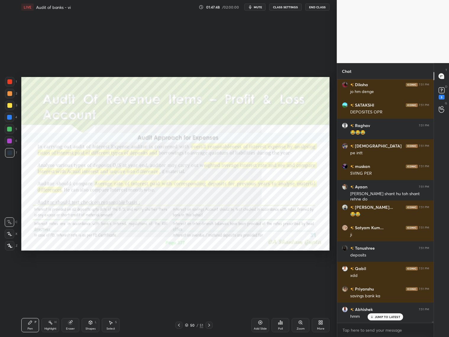
click at [210, 308] on icon at bounding box center [209, 325] width 5 height 5
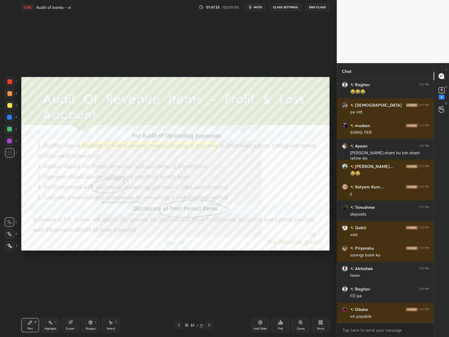
scroll to position [42127, 0]
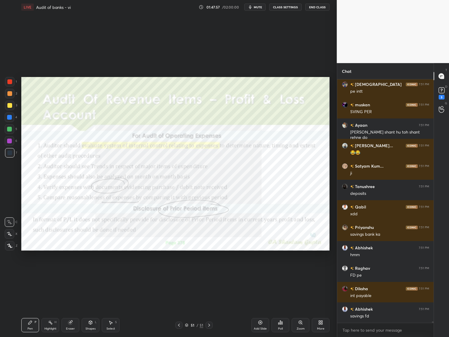
click at [178, 308] on icon at bounding box center [179, 325] width 5 height 5
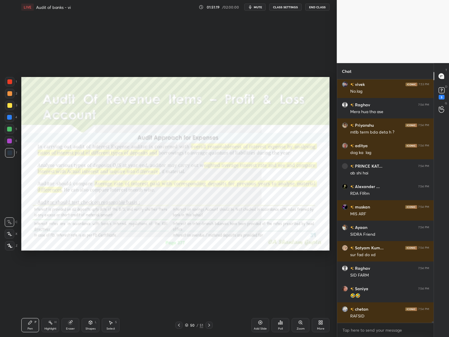
scroll to position [38318, 0]
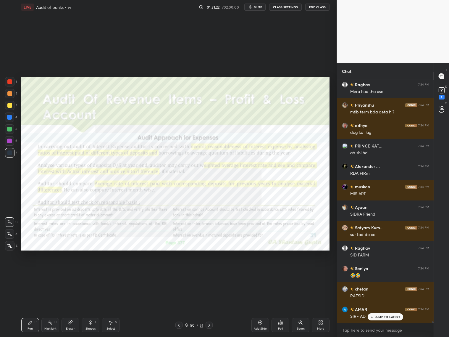
click at [74, 308] on div "Eraser" at bounding box center [71, 325] width 18 height 14
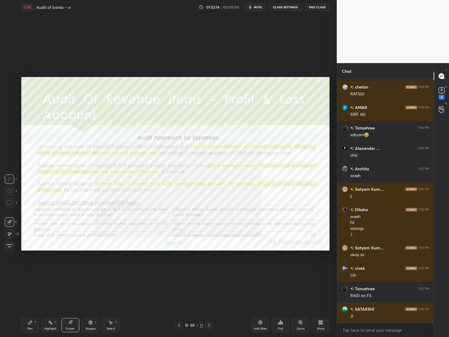
scroll to position [38526, 0]
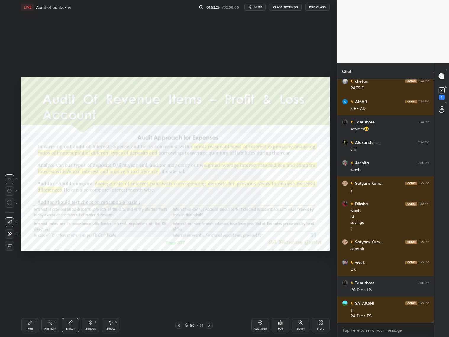
click at [209, 308] on icon at bounding box center [209, 325] width 5 height 5
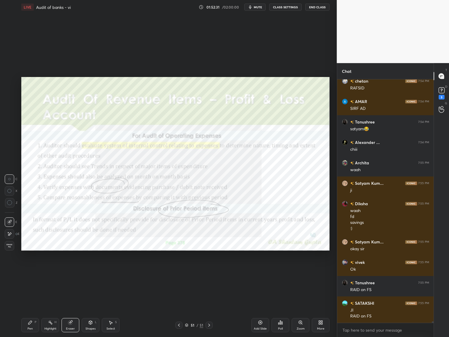
scroll to position [38546, 0]
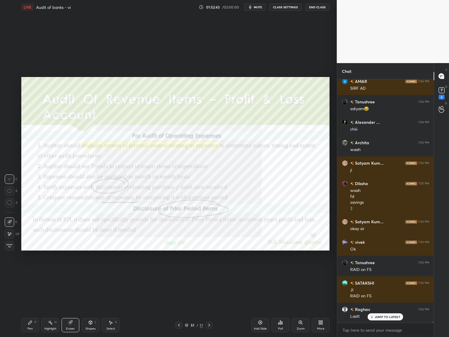
click at [31, 308] on icon at bounding box center [30, 322] width 5 height 5
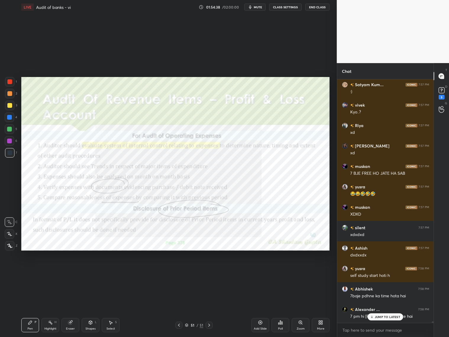
scroll to position [38989, 0]
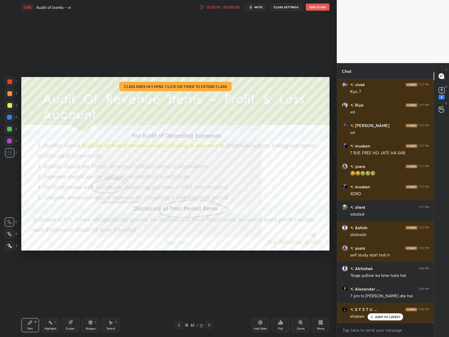
click at [189, 308] on div "51 / 51" at bounding box center [194, 324] width 18 height 5
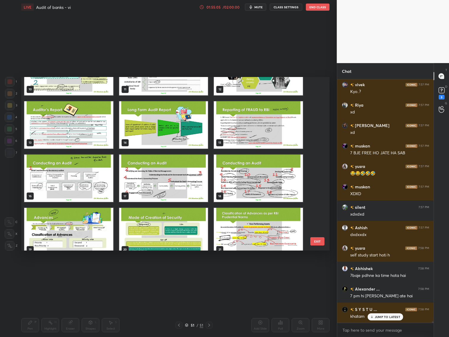
scroll to position [0, 0]
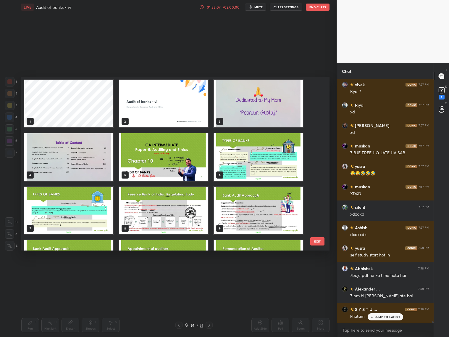
click at [76, 158] on img "grid" at bounding box center [68, 156] width 89 height 47
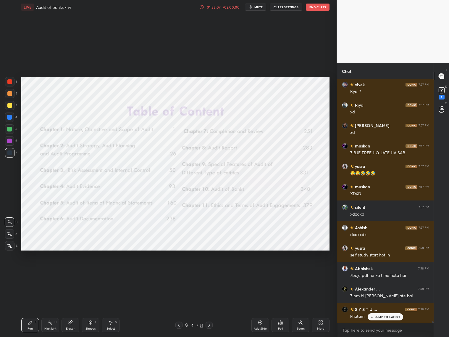
click at [76, 158] on img "grid" at bounding box center [68, 156] width 89 height 47
click at [78, 157] on img "grid" at bounding box center [68, 156] width 89 height 47
click at [77, 157] on img "grid" at bounding box center [68, 156] width 89 height 47
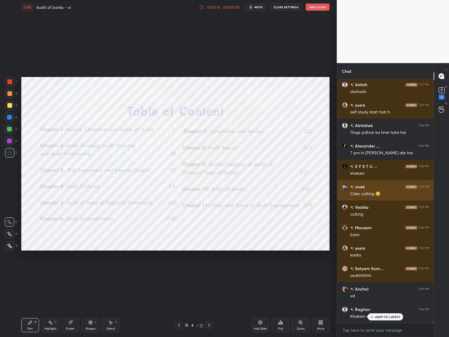
scroll to position [39153, 0]
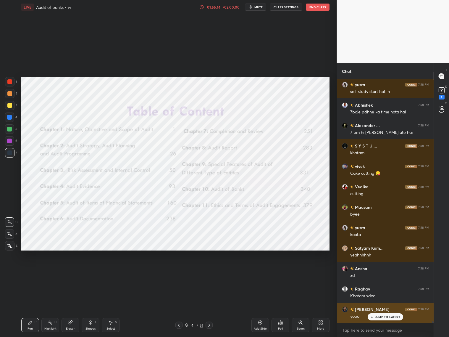
click at [386, 308] on p "JUMP TO LATEST" at bounding box center [387, 317] width 25 height 4
click at [10, 80] on div at bounding box center [9, 81] width 5 height 5
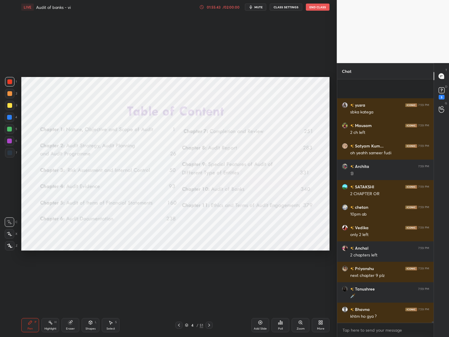
scroll to position [39827, 0]
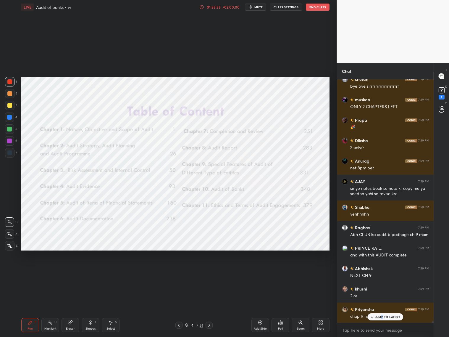
click at [384, 308] on p "JUMP TO LATEST" at bounding box center [387, 317] width 25 height 4
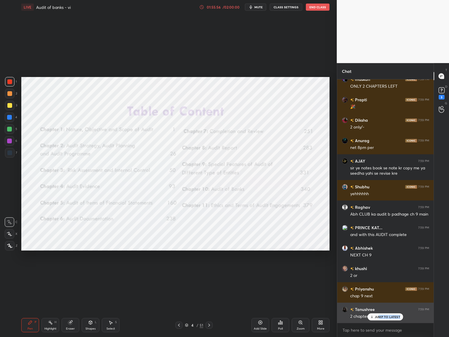
click at [379, 308] on div "JUMP TO LATEST" at bounding box center [386, 316] width 36 height 7
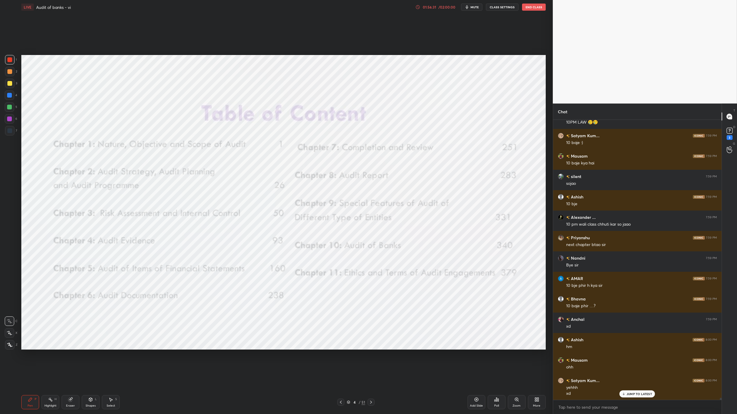
drag, startPoint x: 534, startPoint y: 7, endPoint x: 534, endPoint y: 382, distance: 375.3
click at [449, 7] on button "End Class" at bounding box center [534, 7] width 24 height 7
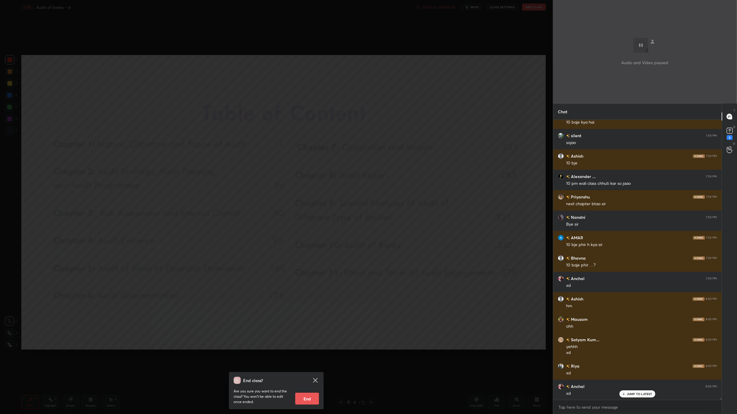
click at [301, 308] on button "End" at bounding box center [307, 399] width 24 height 12
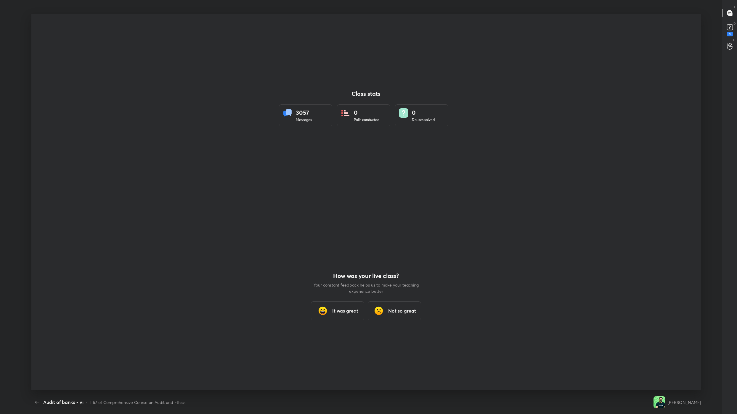
click at [301, 308] on div "Back Audit of banks - vi • L67 of Comprehensive Course on Audit and Ethics" at bounding box center [341, 403] width 620 height 24
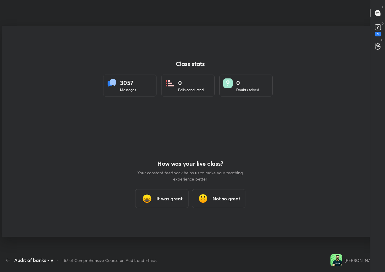
scroll to position [29367, 29222]
